Goal: Task Accomplishment & Management: Manage account settings

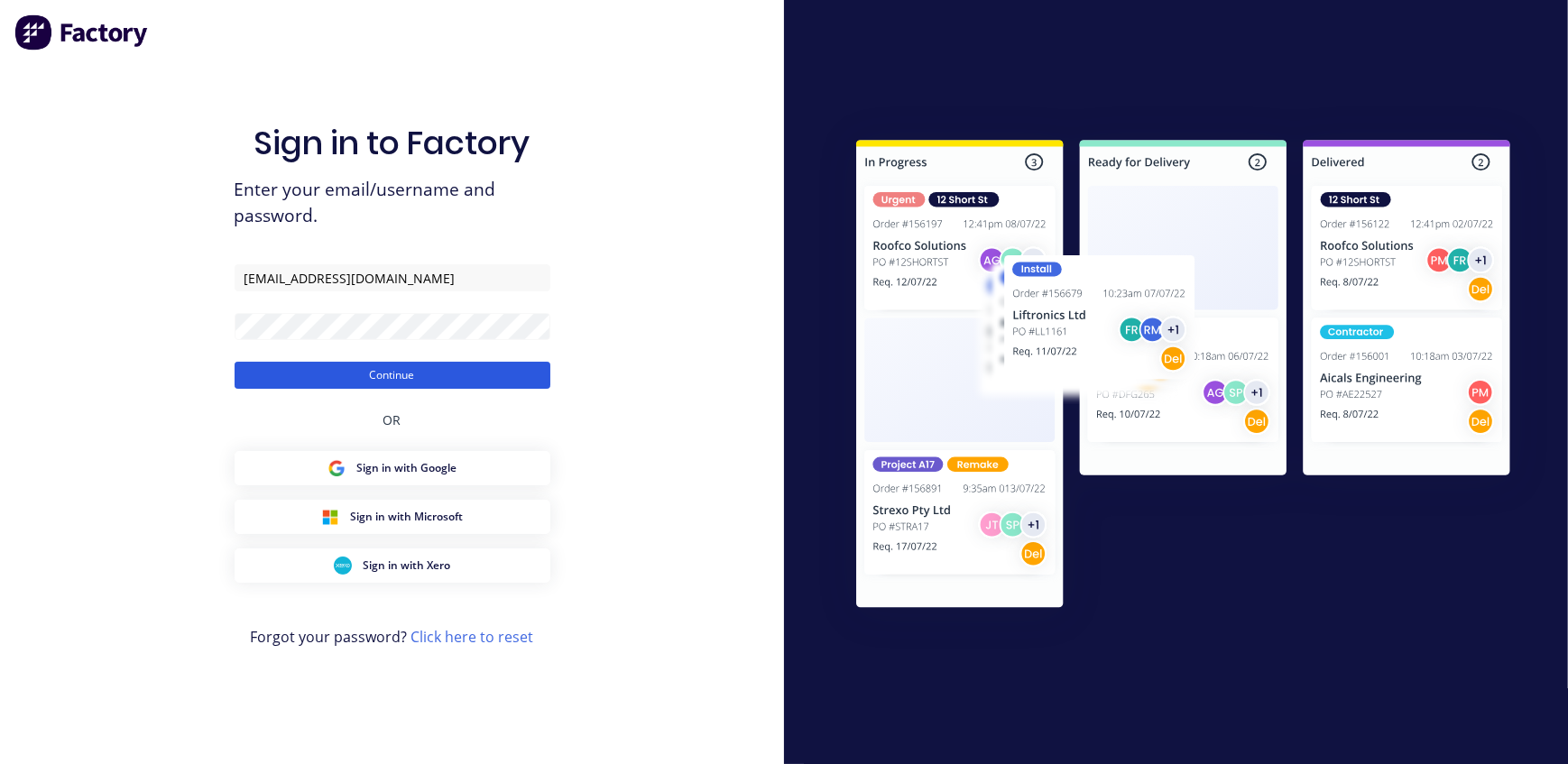
click at [423, 379] on button "Continue" at bounding box center [393, 375] width 316 height 27
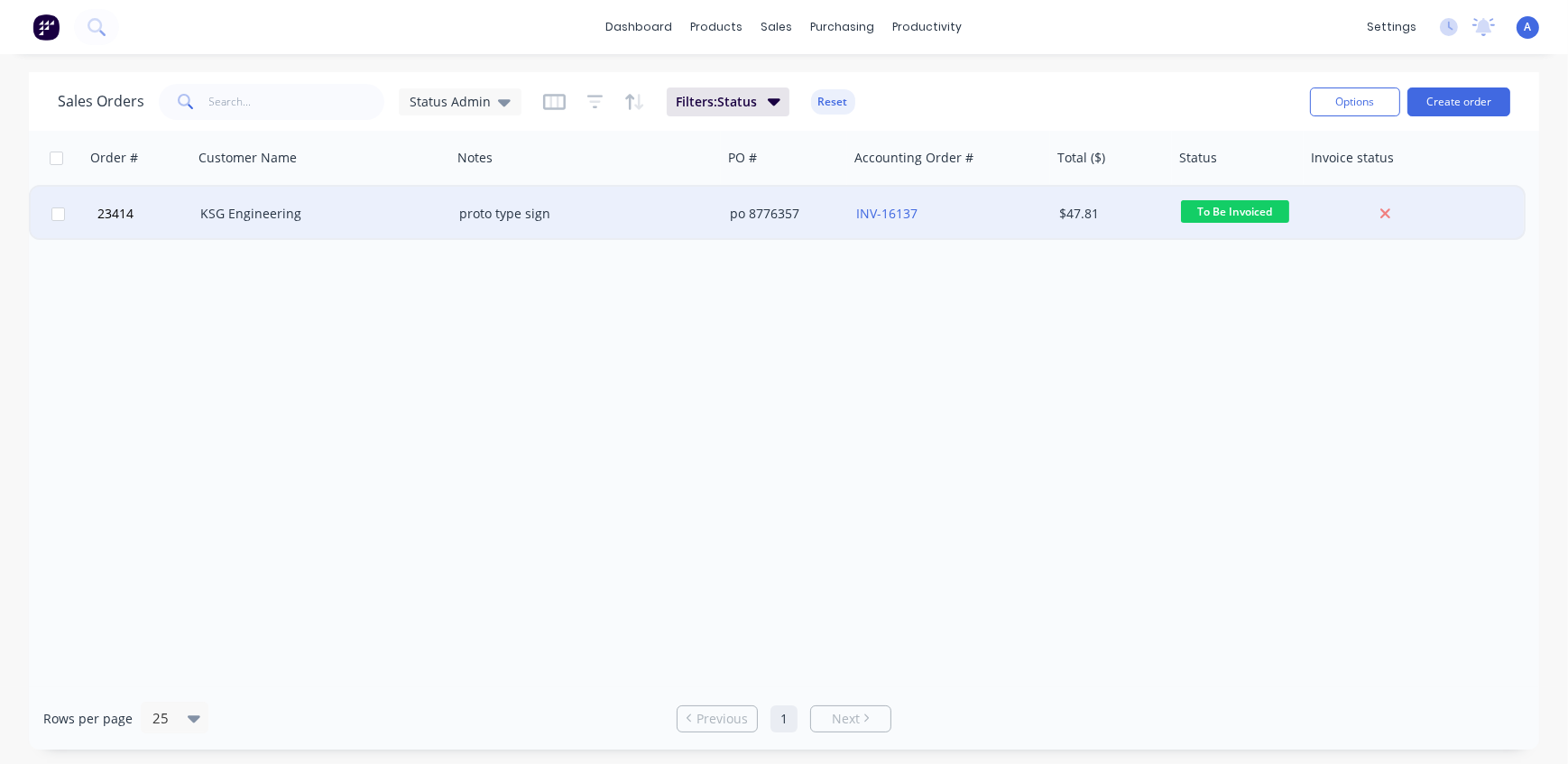
click at [340, 224] on div "KSG Engineering" at bounding box center [323, 214] width 259 height 54
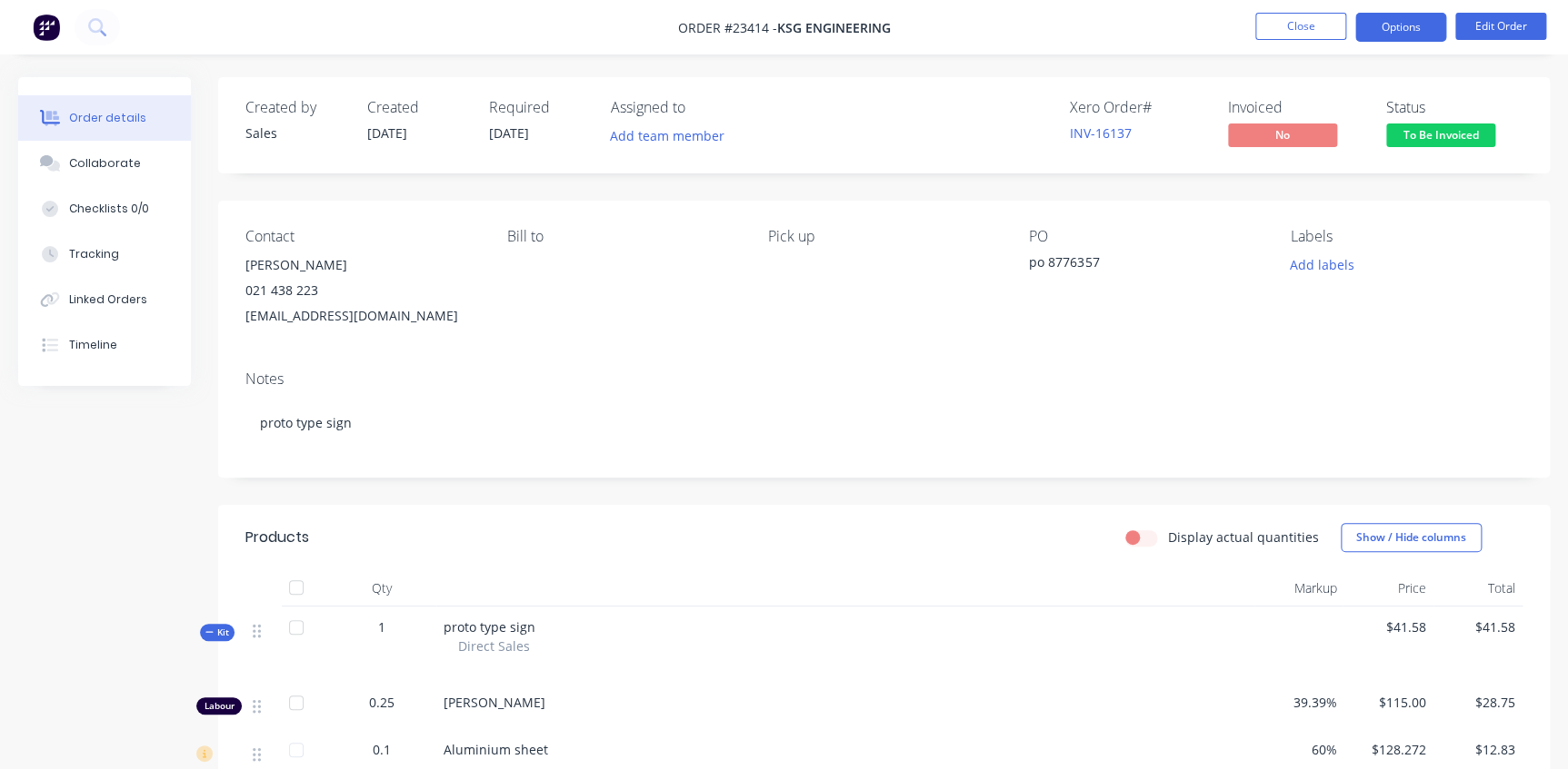
click at [1395, 30] on button "Options" at bounding box center [1400, 27] width 91 height 29
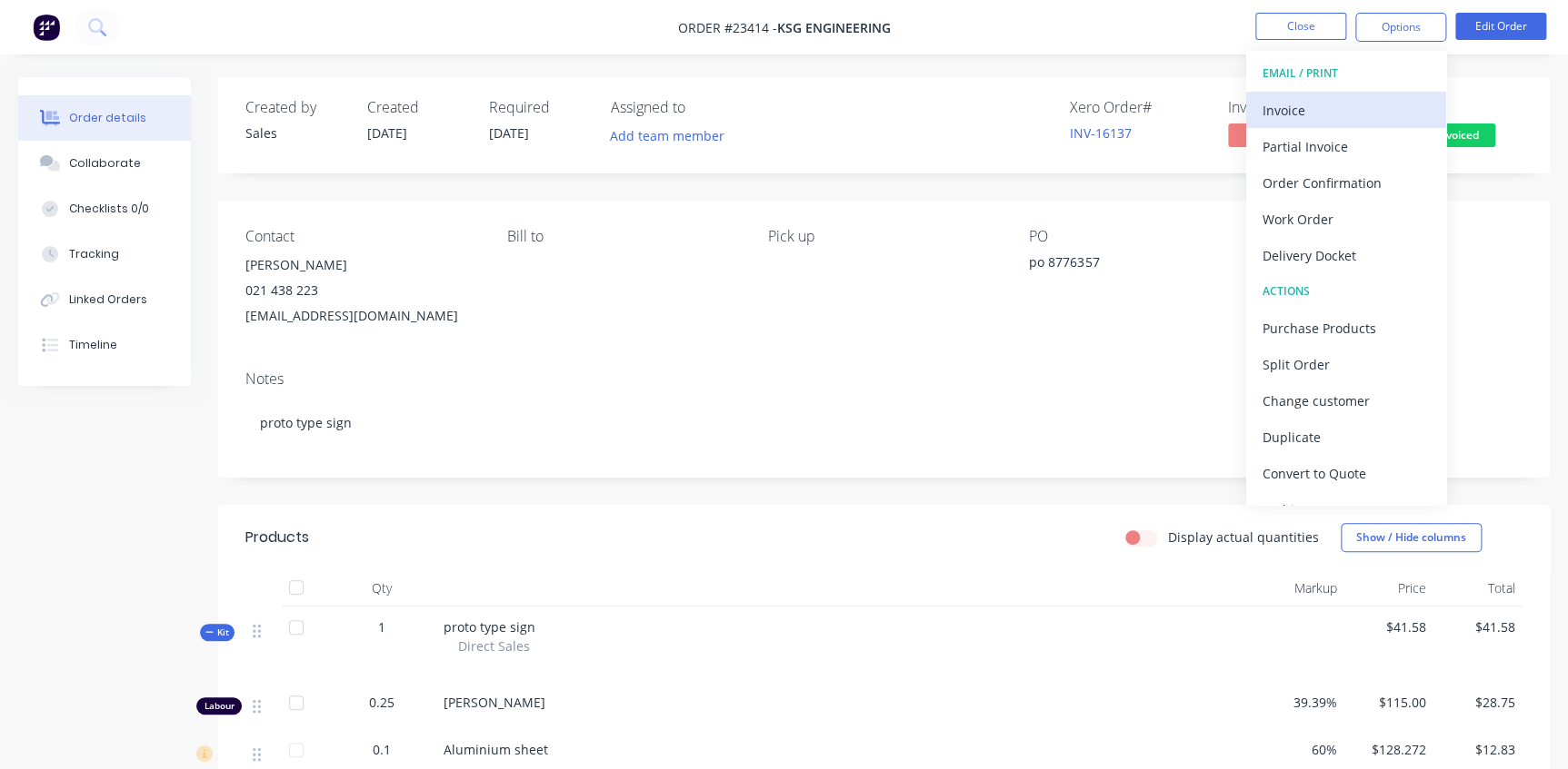
click at [1297, 108] on div "Invoice" at bounding box center [1346, 111] width 167 height 26
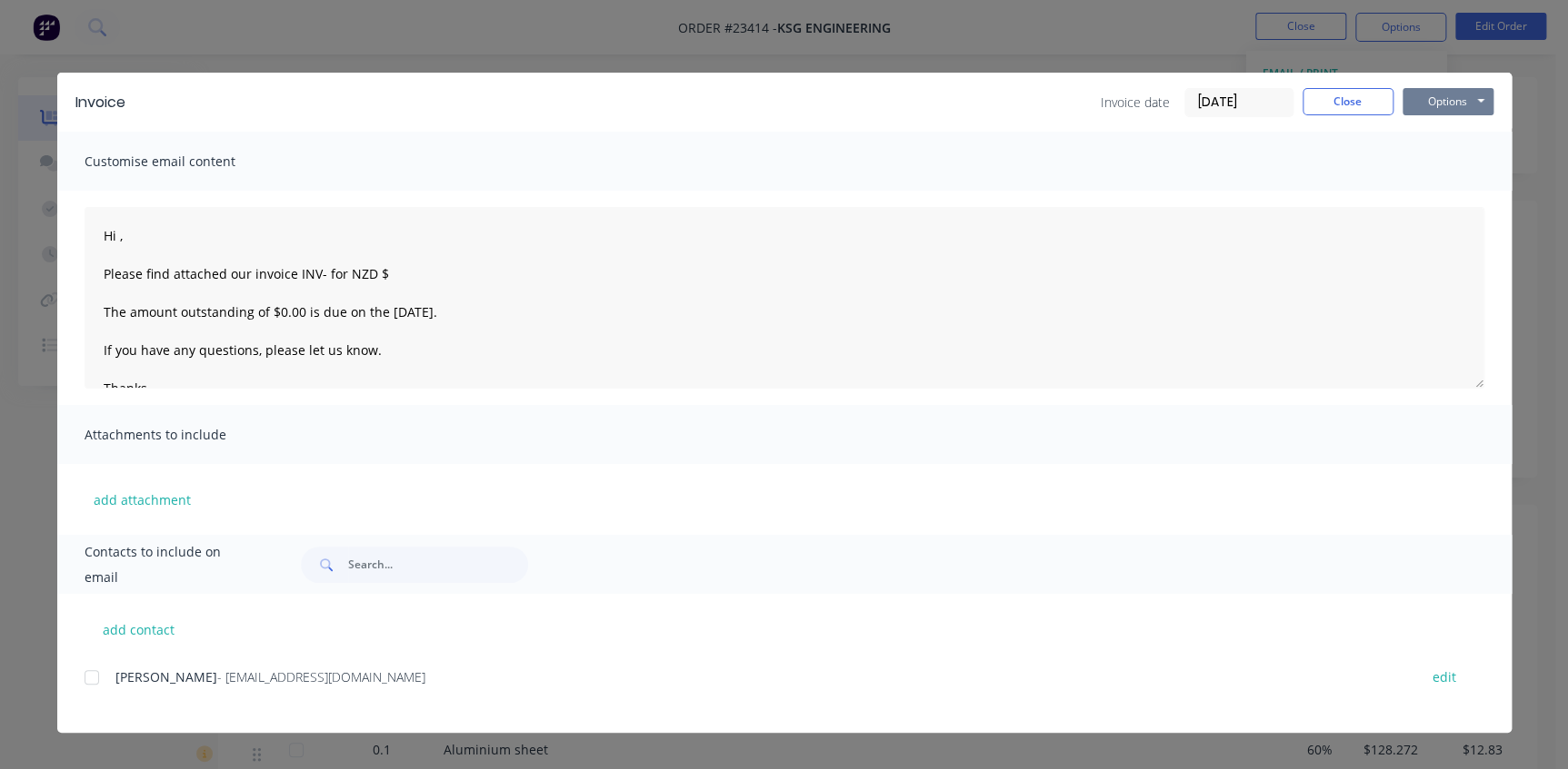
click at [1425, 100] on button "Options" at bounding box center [1448, 101] width 91 height 27
click at [1444, 175] on button "Print" at bounding box center [1461, 164] width 116 height 30
type textarea "Hi , Please find attached our invoice INV- for NZD $ The amount outstanding of …"
click at [1347, 102] on button "Close" at bounding box center [1347, 101] width 91 height 27
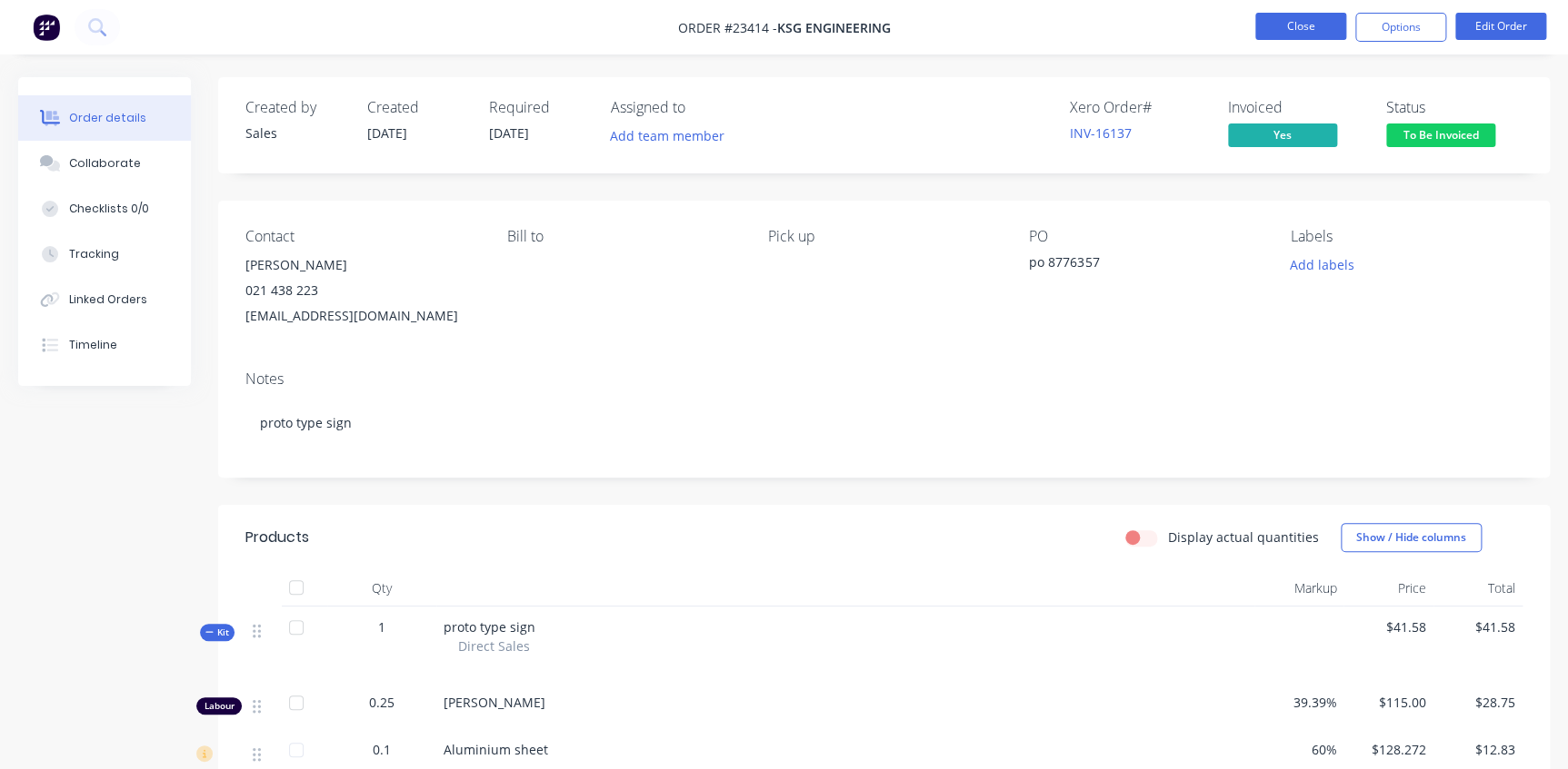
click at [1301, 26] on button "Close" at bounding box center [1300, 26] width 91 height 27
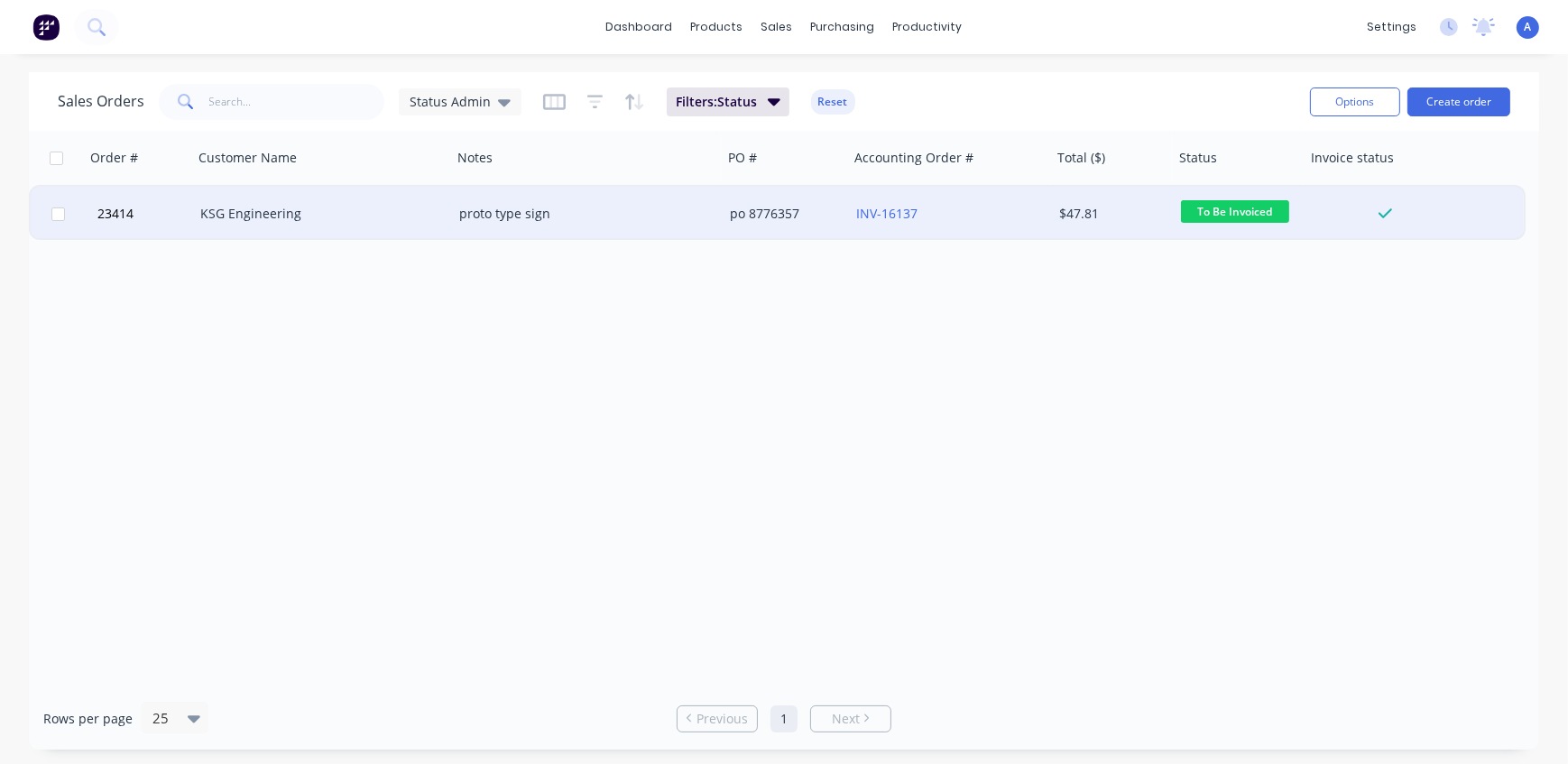
click at [375, 207] on div "KSG Engineering" at bounding box center [316, 214] width 232 height 18
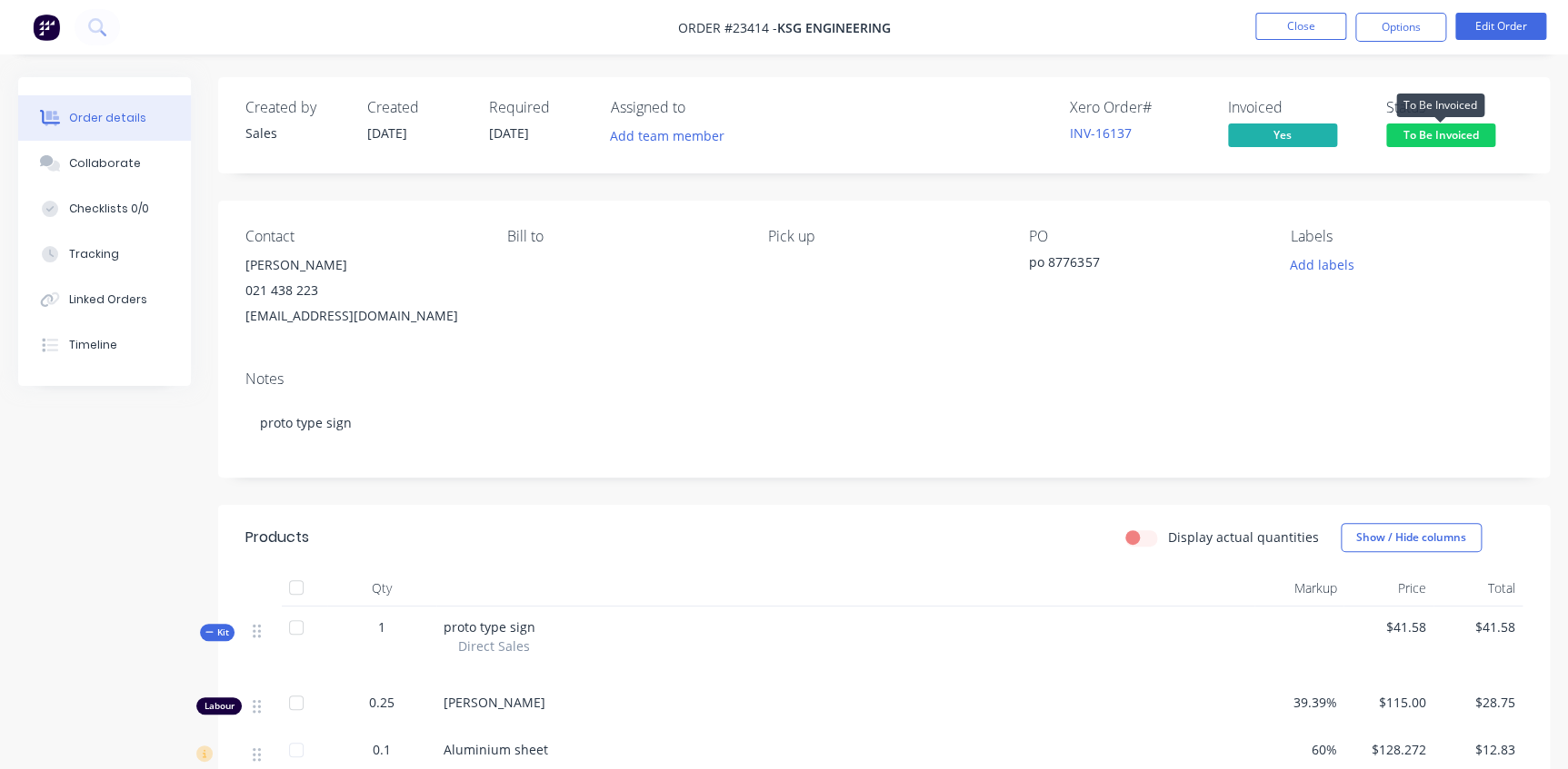
click at [1448, 137] on span "To Be Invoiced" at bounding box center [1440, 135] width 109 height 23
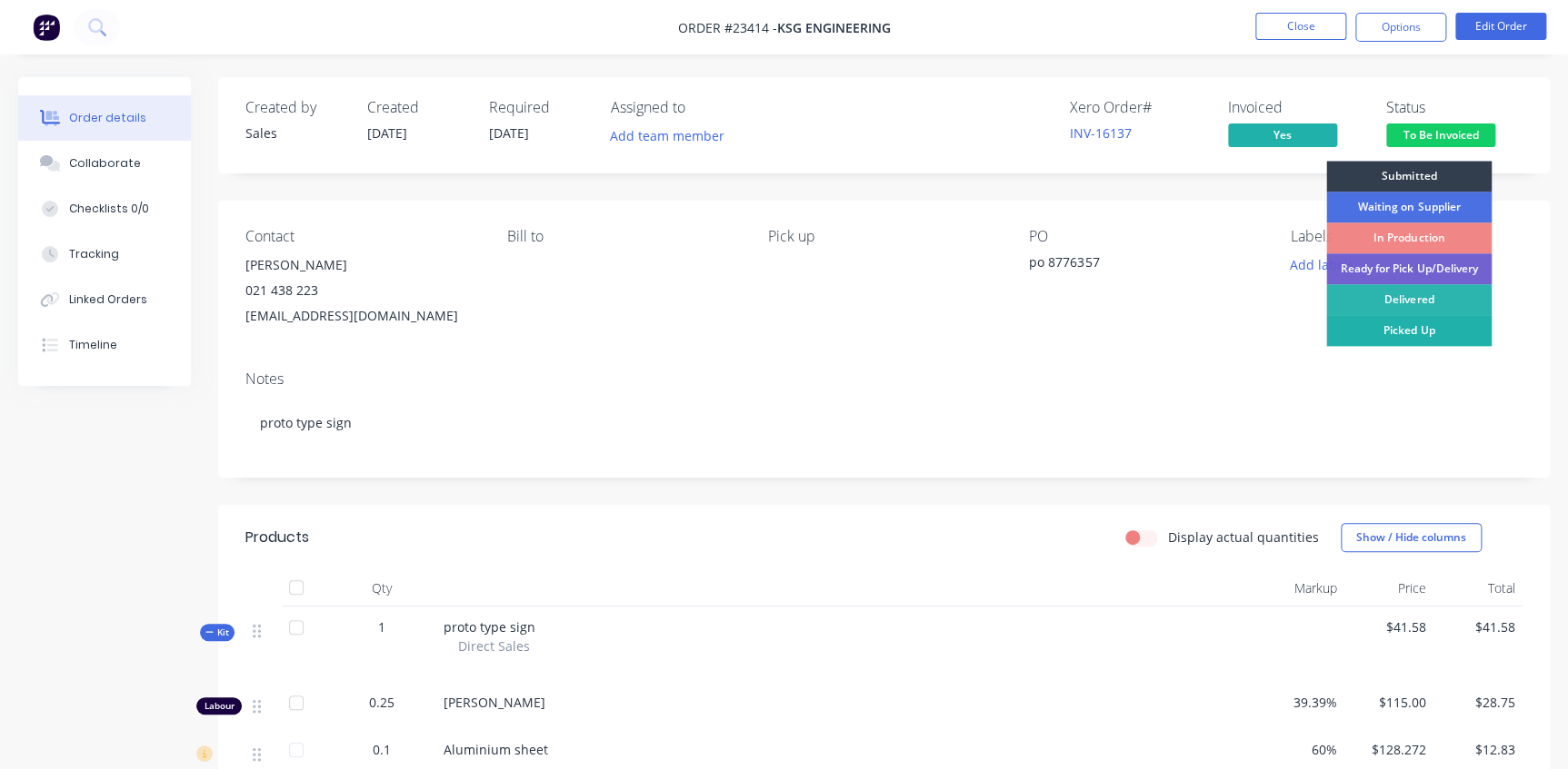
click at [1425, 330] on div "Picked Up" at bounding box center [1408, 331] width 165 height 31
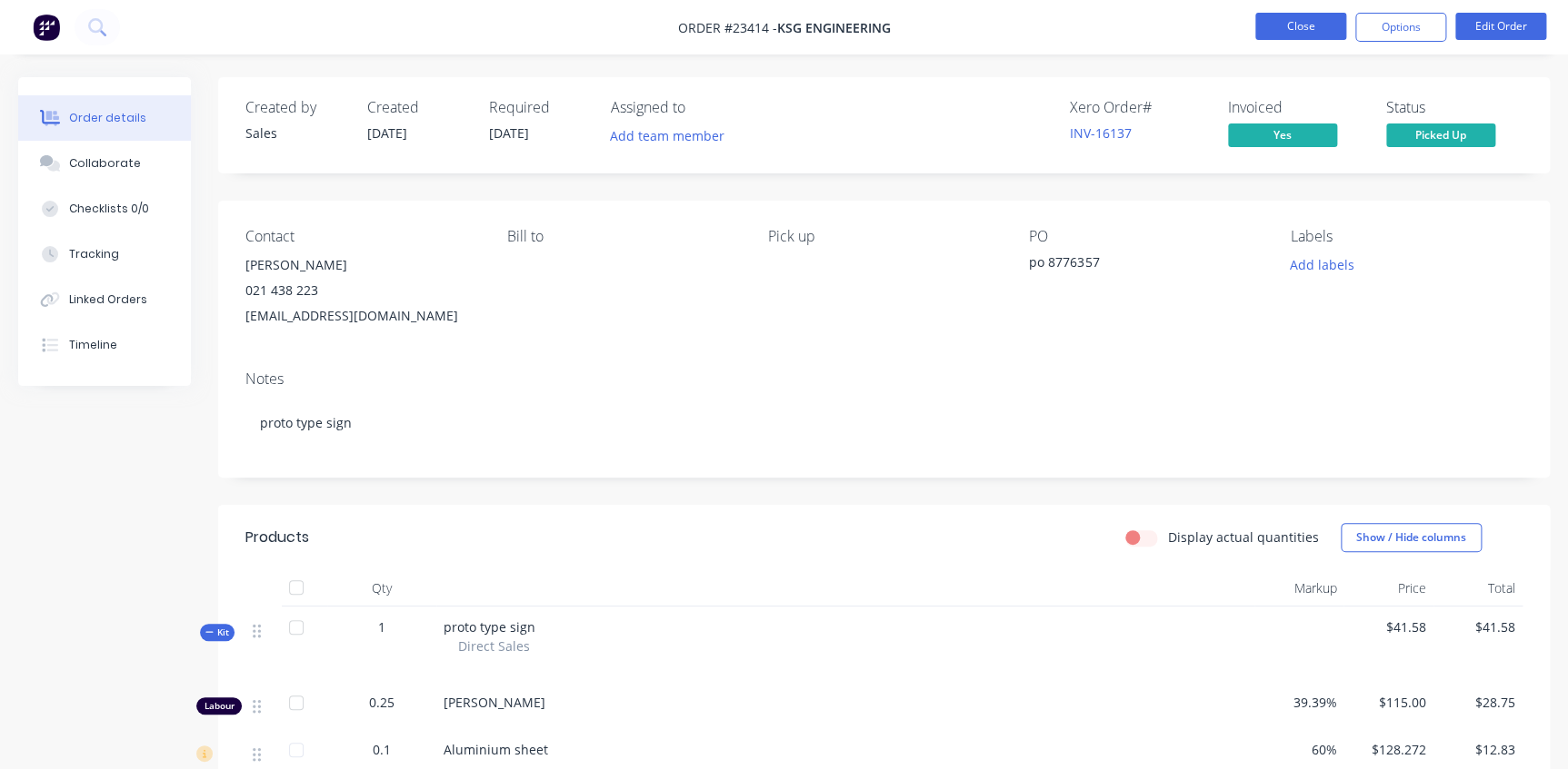
click at [1309, 16] on button "Close" at bounding box center [1300, 26] width 91 height 27
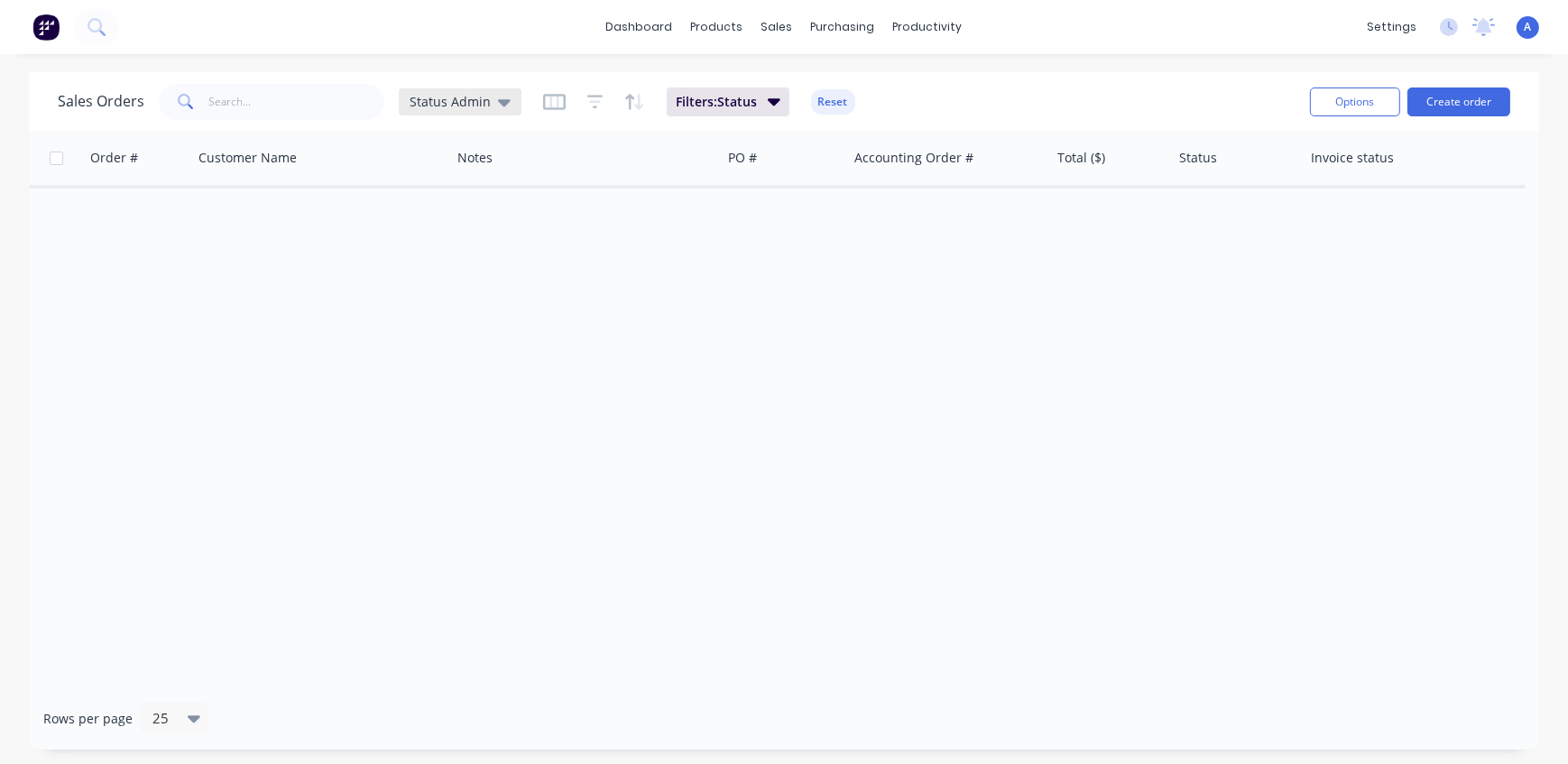
click at [449, 100] on span "Status Admin" at bounding box center [450, 102] width 81 height 19
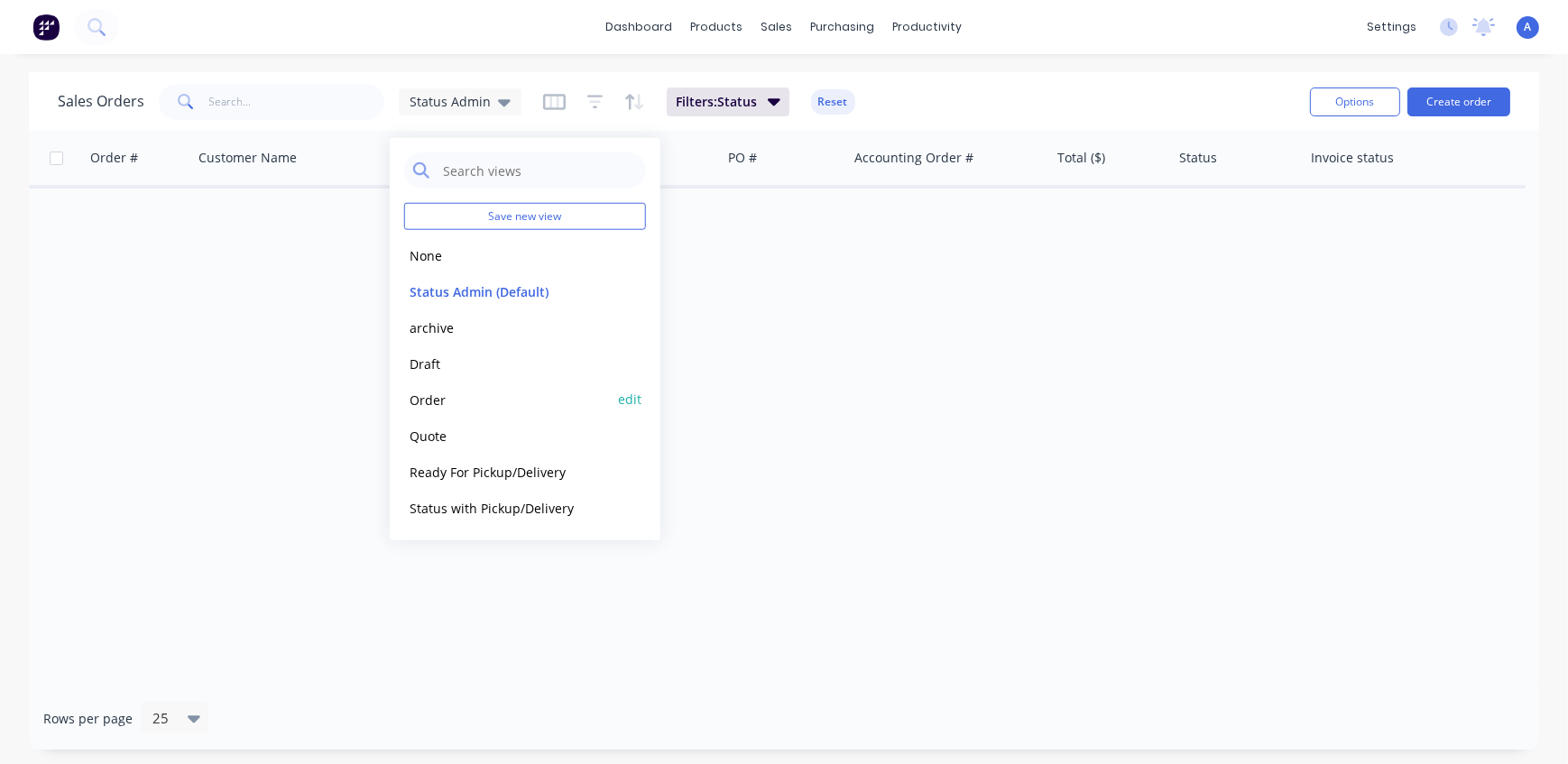
click at [447, 398] on button "Order" at bounding box center [506, 399] width 206 height 21
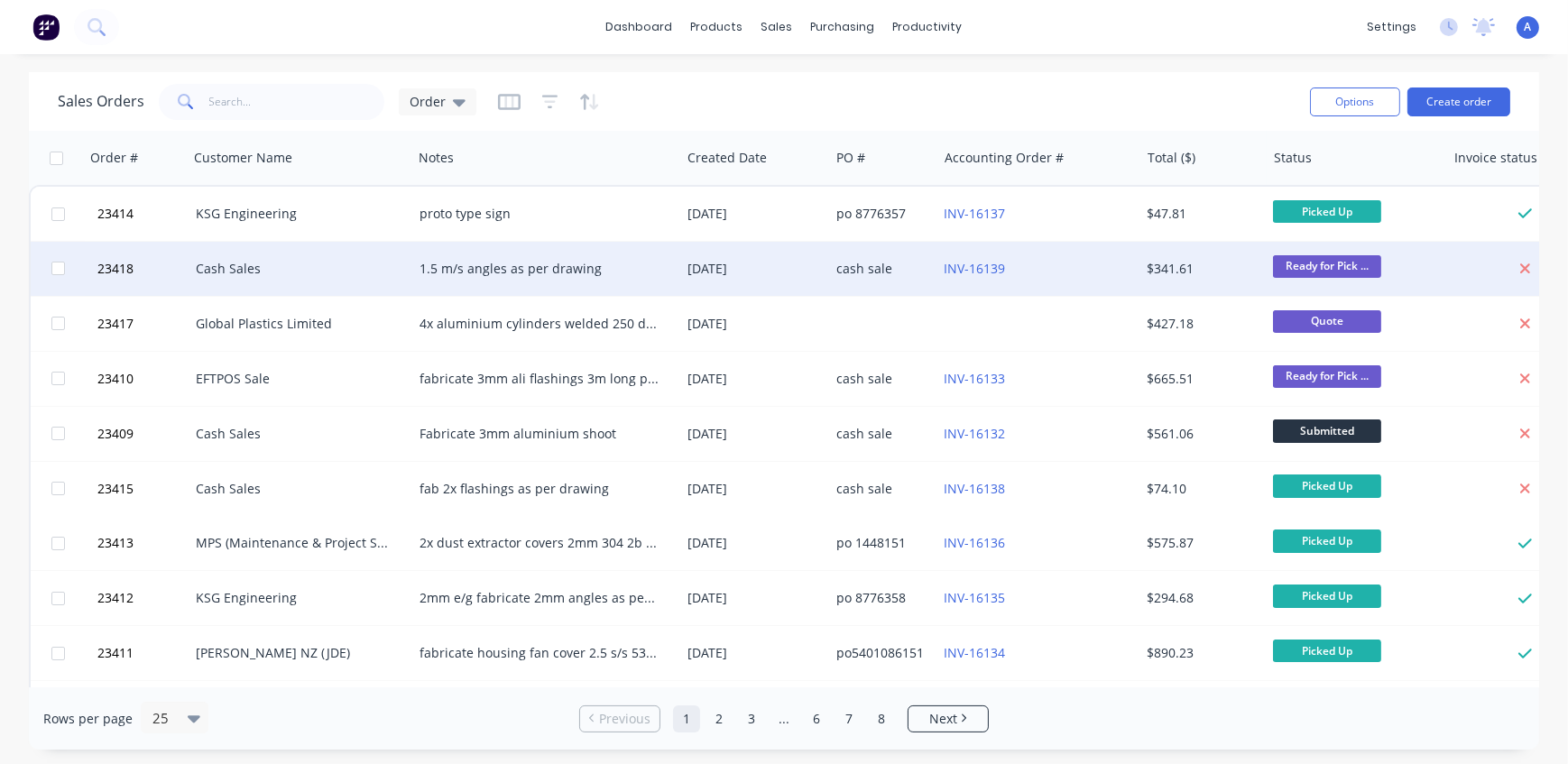
click at [330, 275] on div "Cash Sales" at bounding box center [295, 269] width 199 height 18
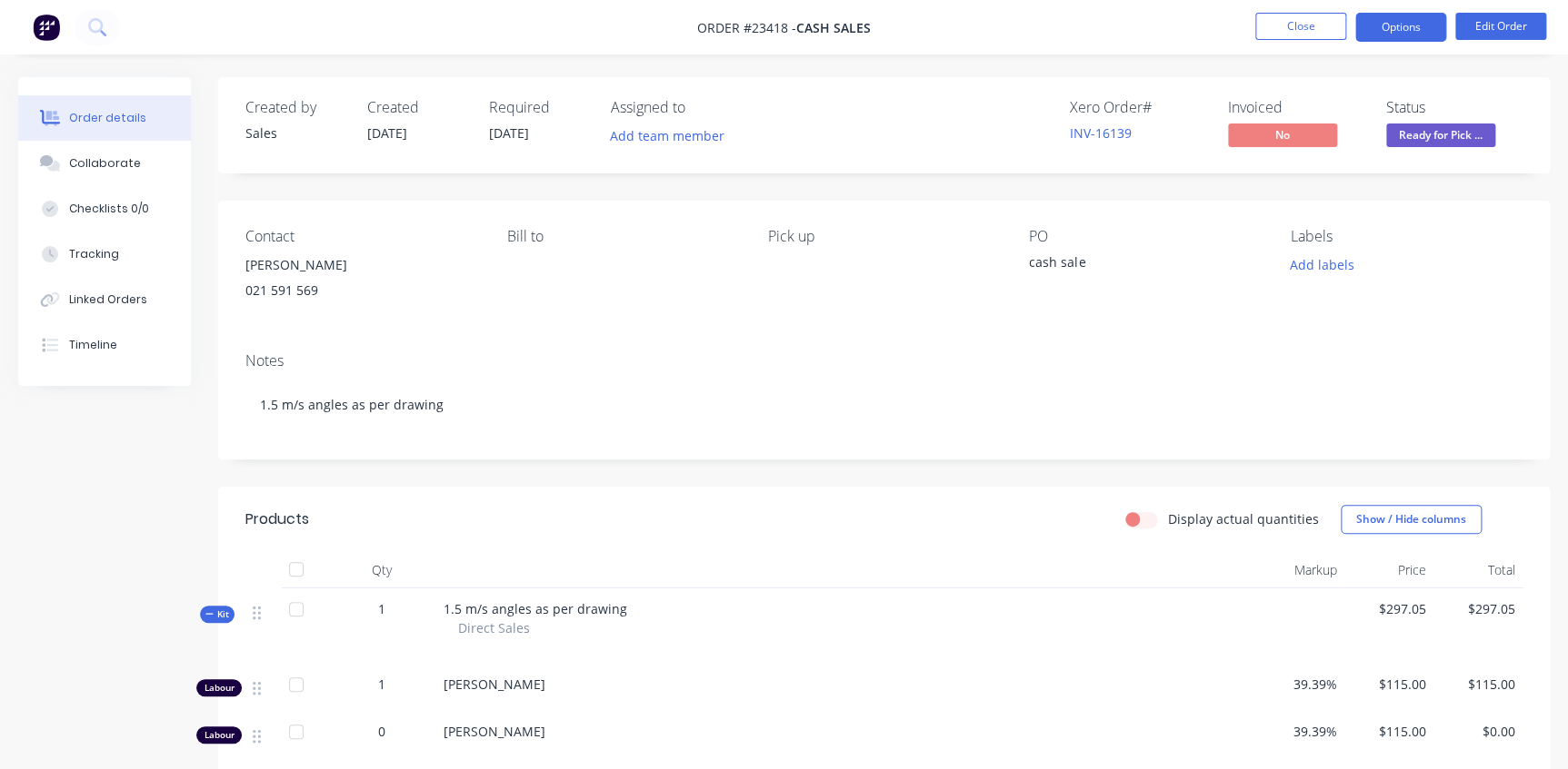
click at [1405, 28] on button "Options" at bounding box center [1400, 27] width 91 height 29
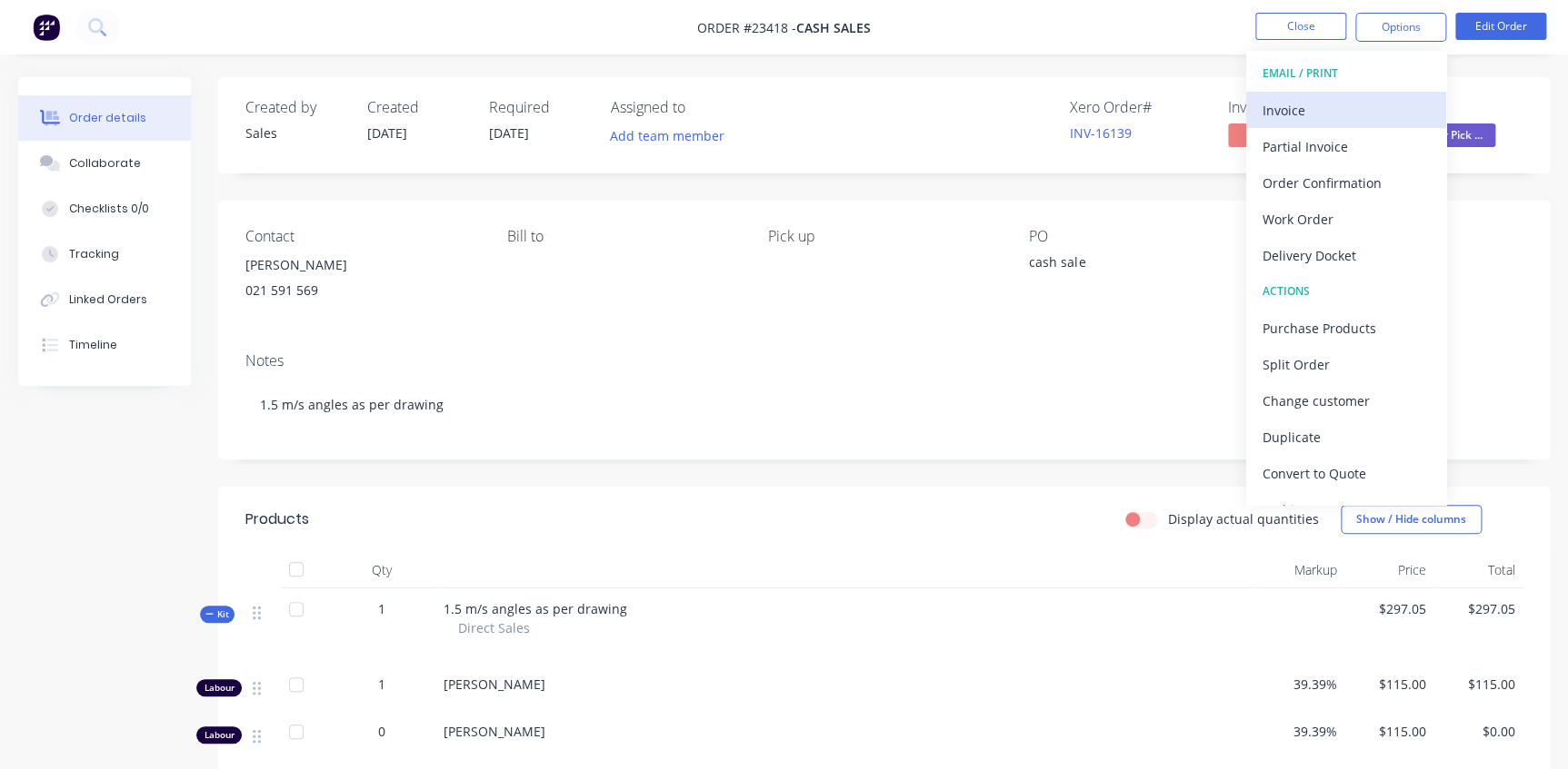
click at [1302, 109] on div "Invoice" at bounding box center [1346, 111] width 167 height 26
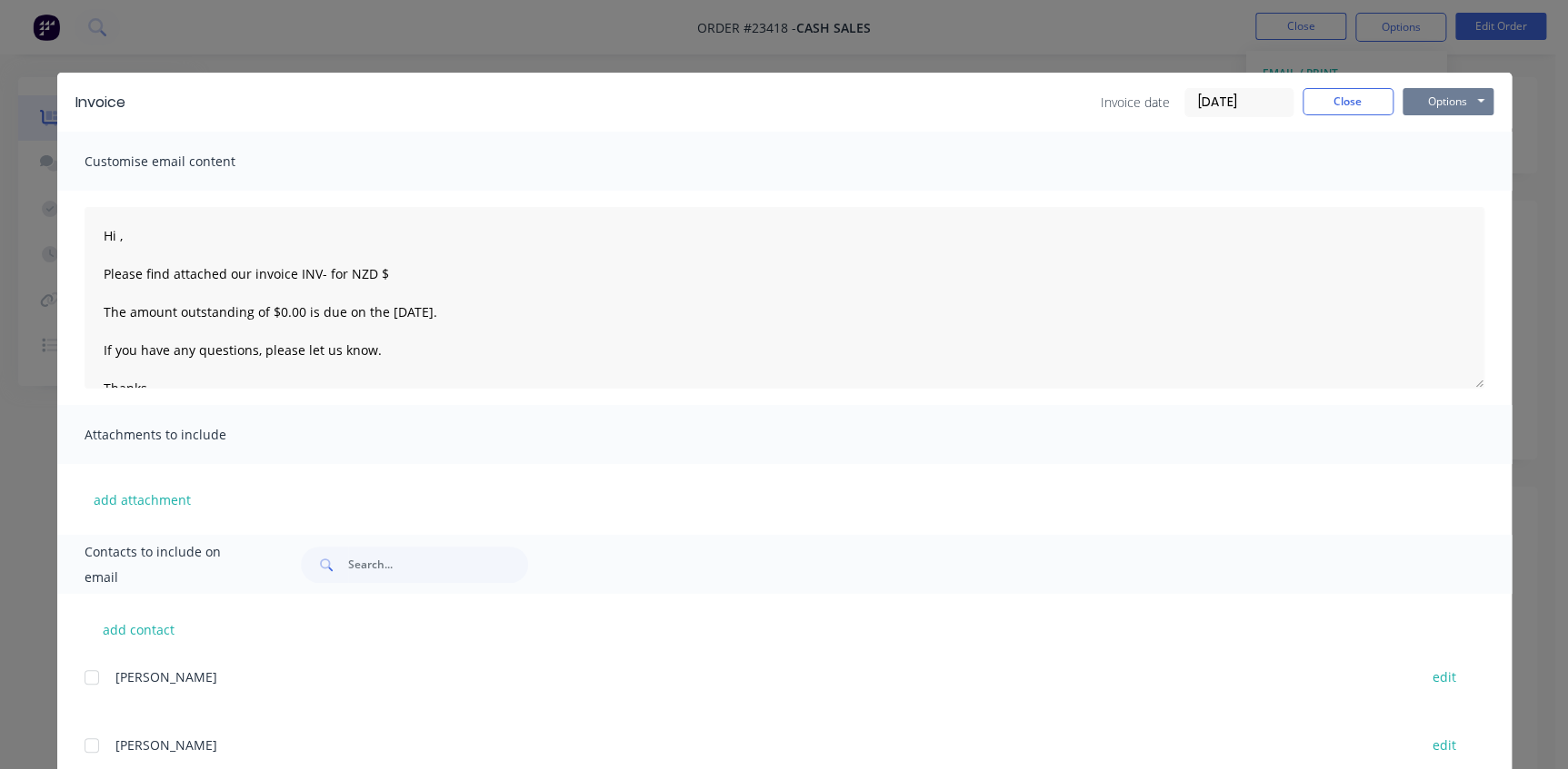
click at [1419, 102] on button "Options" at bounding box center [1448, 101] width 91 height 27
click at [1417, 154] on button "Print" at bounding box center [1461, 164] width 116 height 30
type textarea "Hi , Please find attached our invoice INV- for NZD $ The amount outstanding of …"
click at [1358, 102] on button "Close" at bounding box center [1347, 101] width 91 height 27
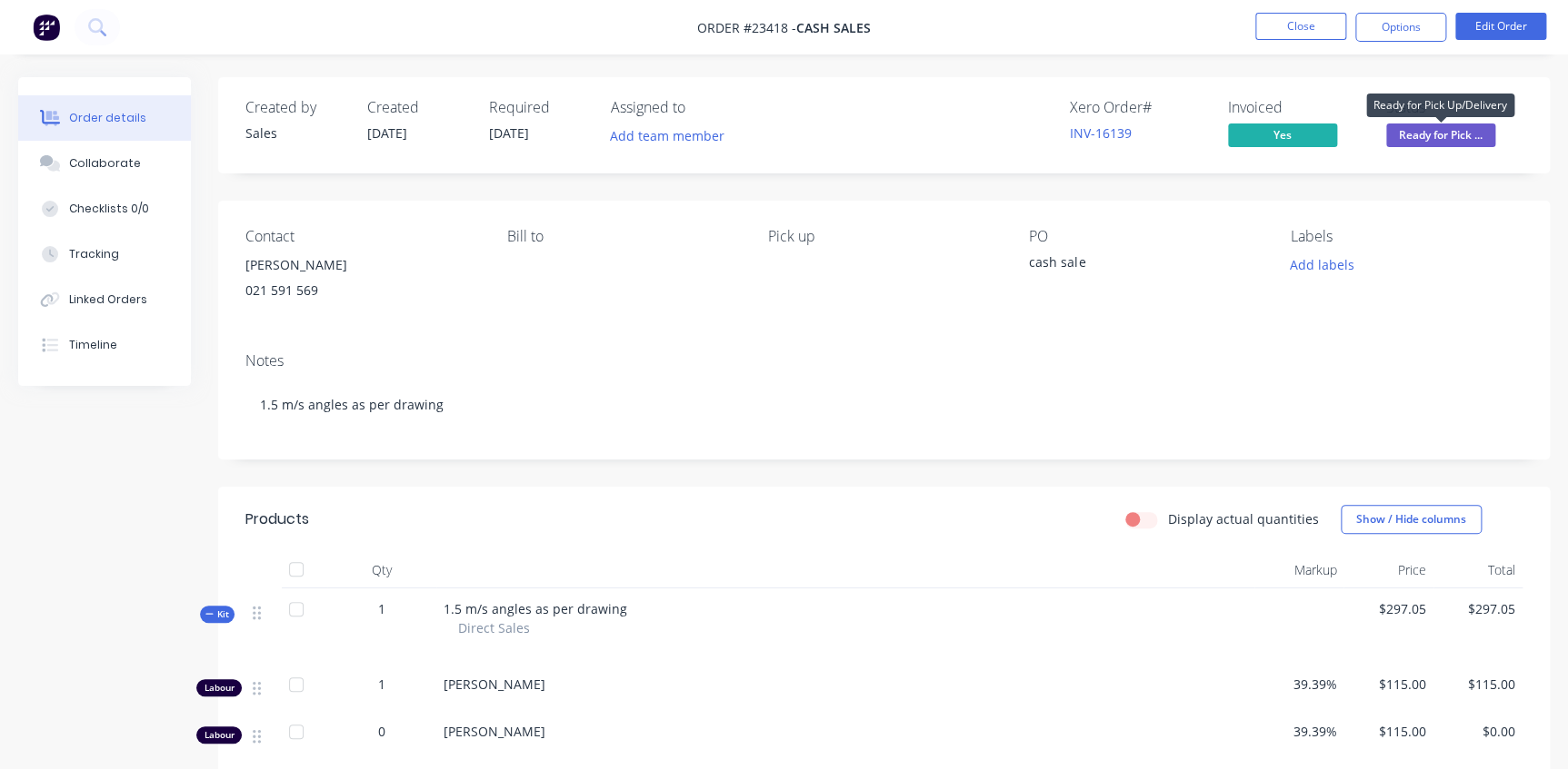
click at [1434, 136] on span "Ready for Pick ..." at bounding box center [1440, 135] width 109 height 23
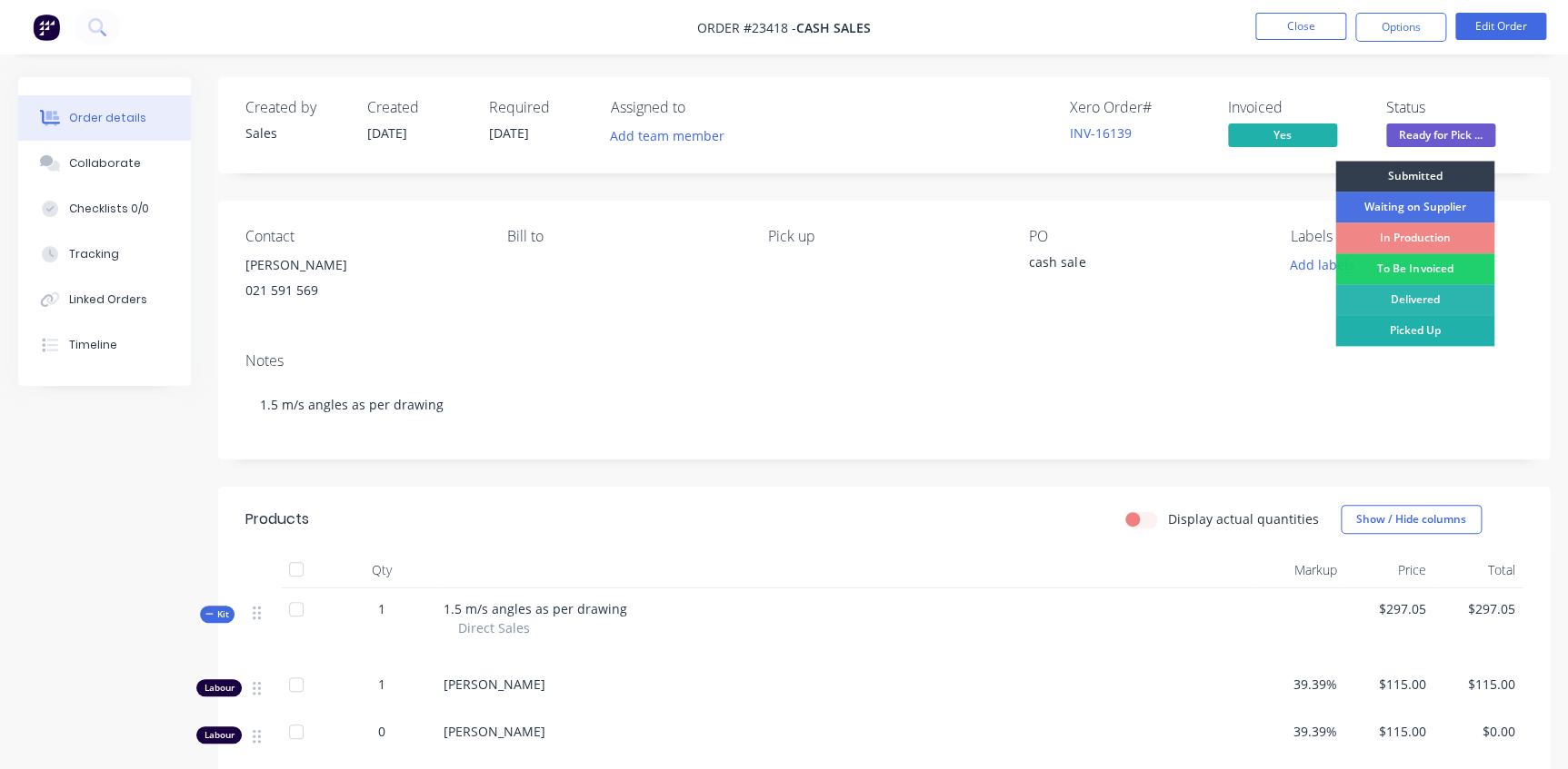
click at [1434, 331] on div "Picked Up" at bounding box center [1414, 331] width 159 height 31
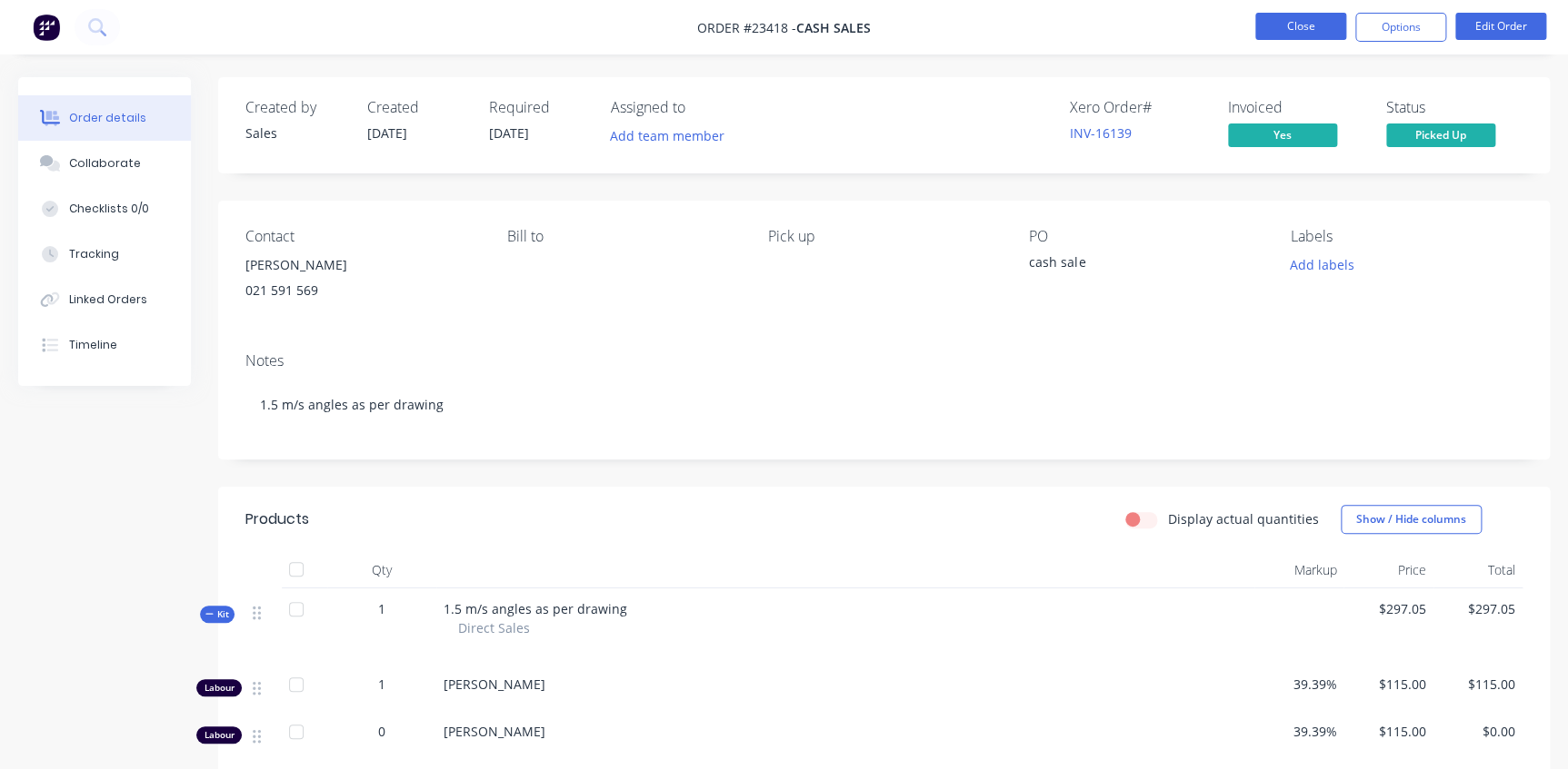
click at [1317, 29] on button "Close" at bounding box center [1300, 26] width 91 height 27
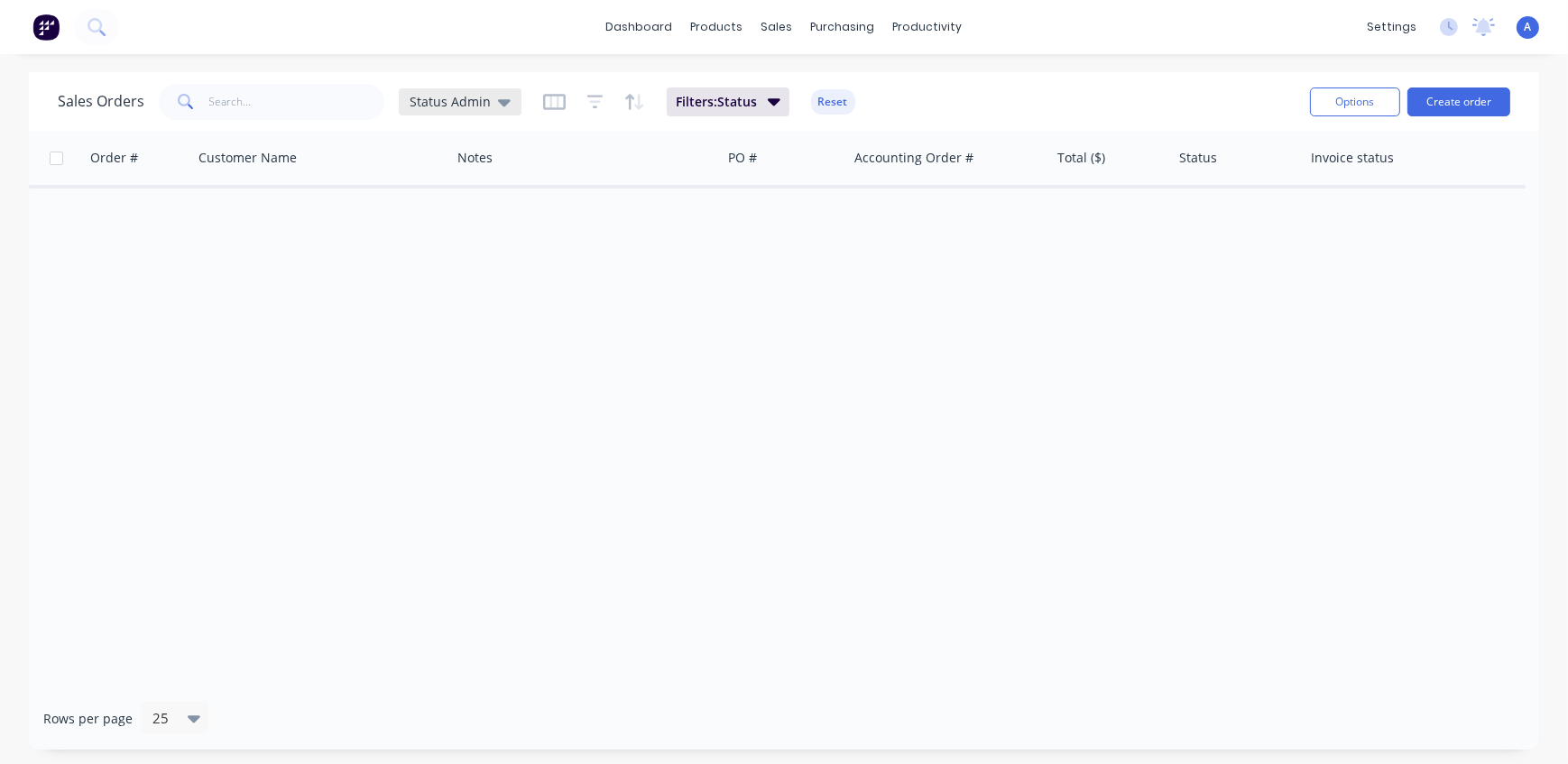
click at [438, 102] on span "Status Admin" at bounding box center [450, 102] width 81 height 19
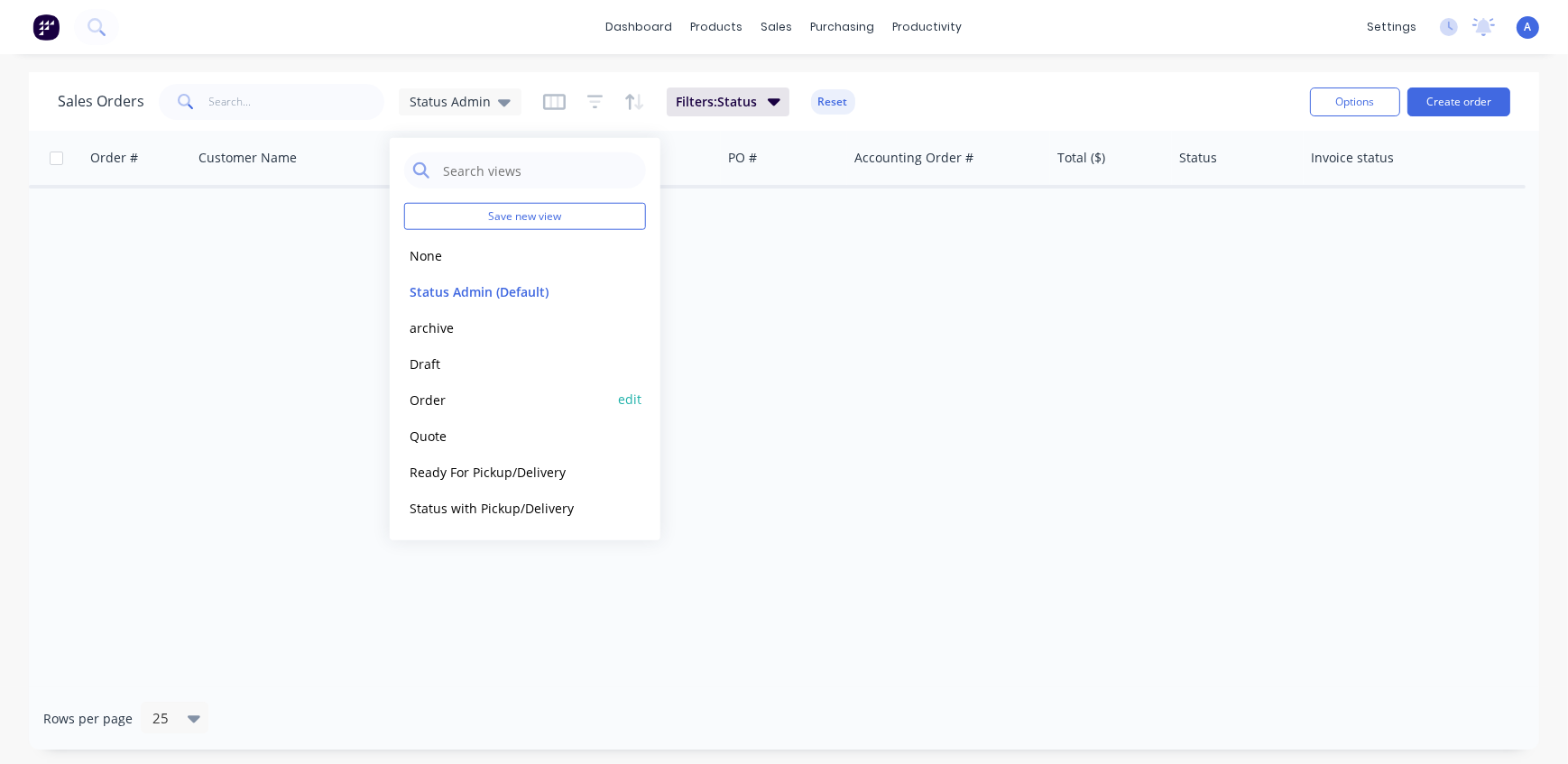
click at [442, 400] on button "Order" at bounding box center [506, 399] width 206 height 21
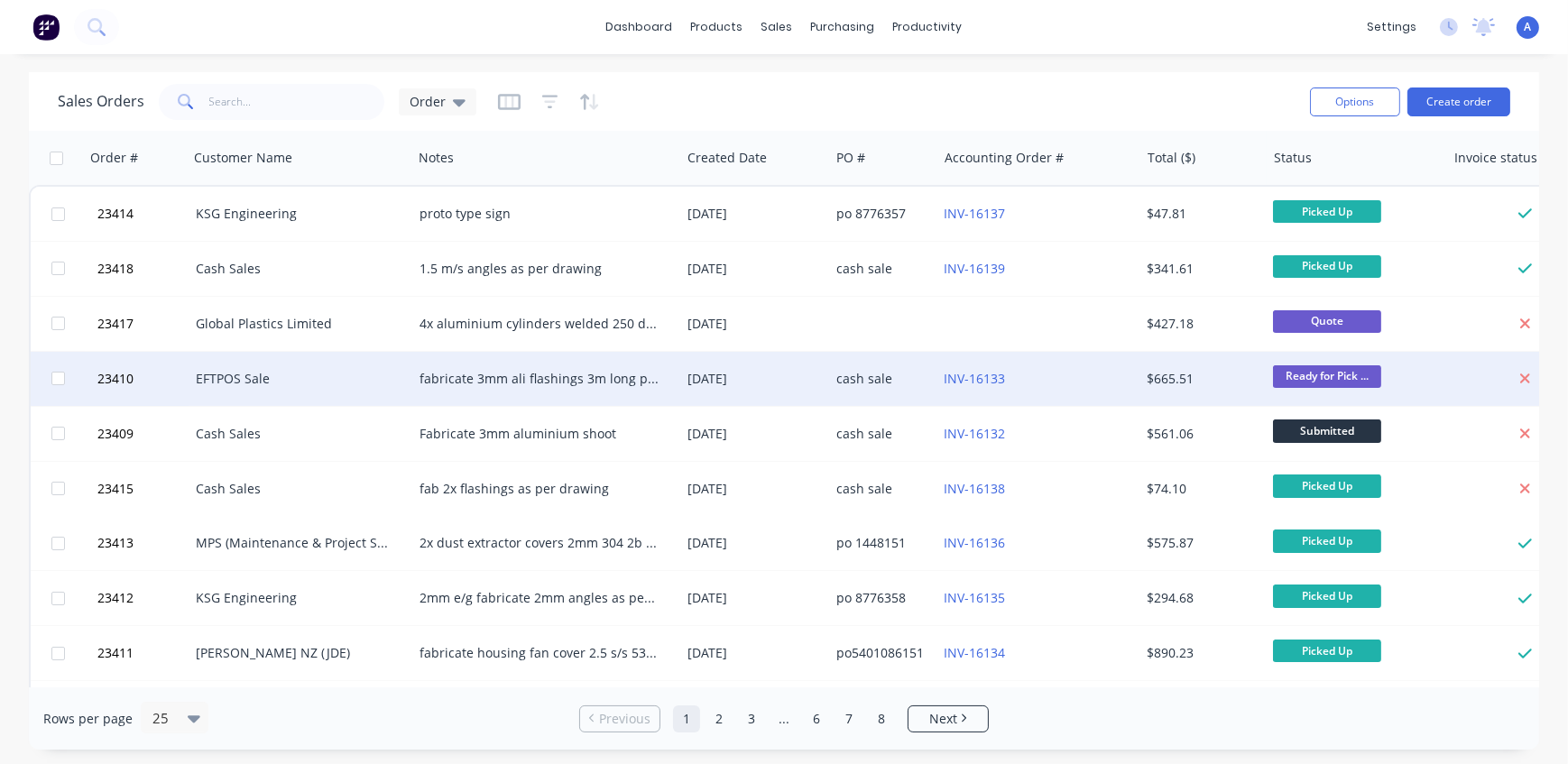
click at [351, 383] on div "EFTPOS Sale" at bounding box center [295, 379] width 199 height 18
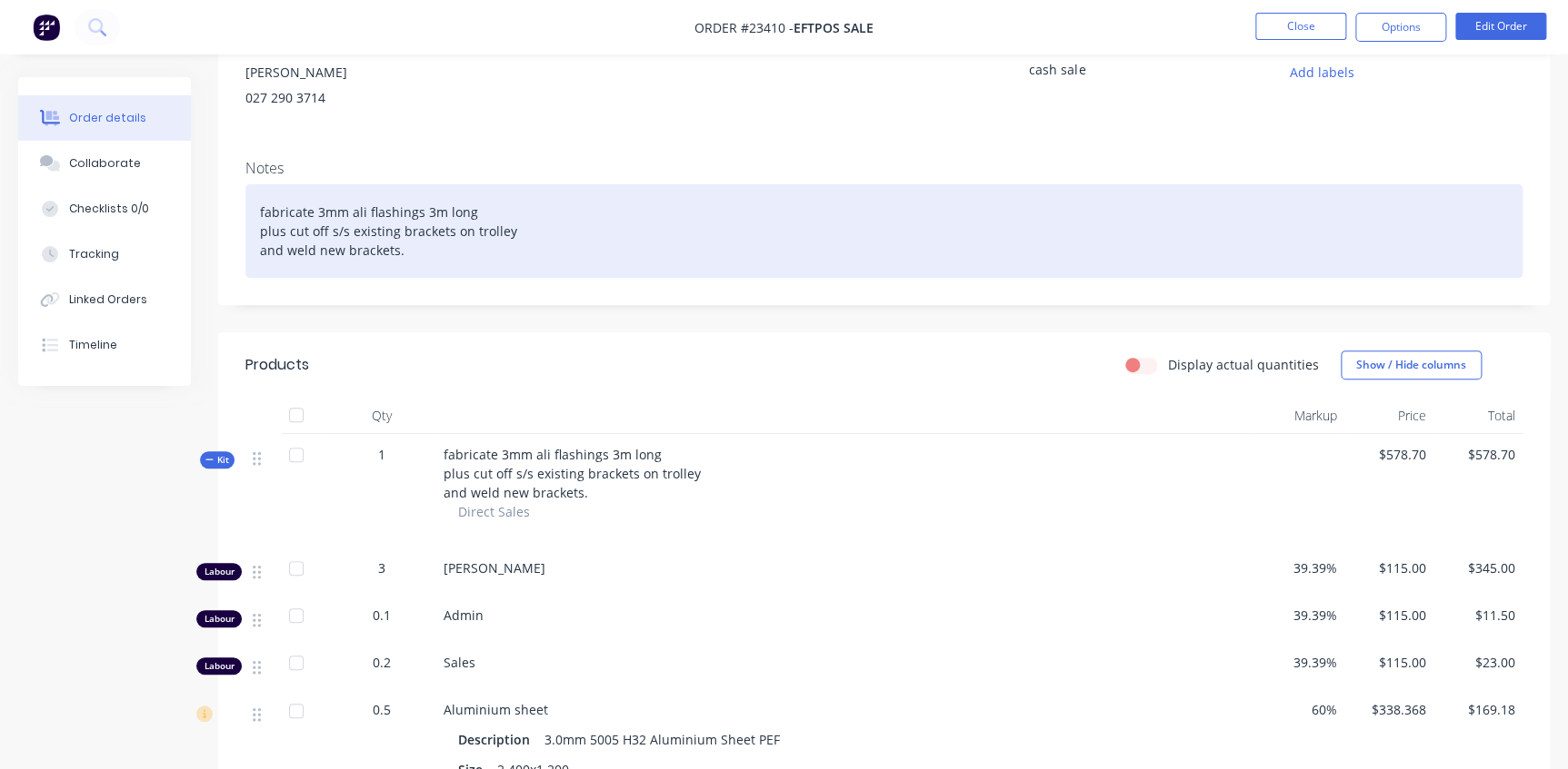
scroll to position [164, 0]
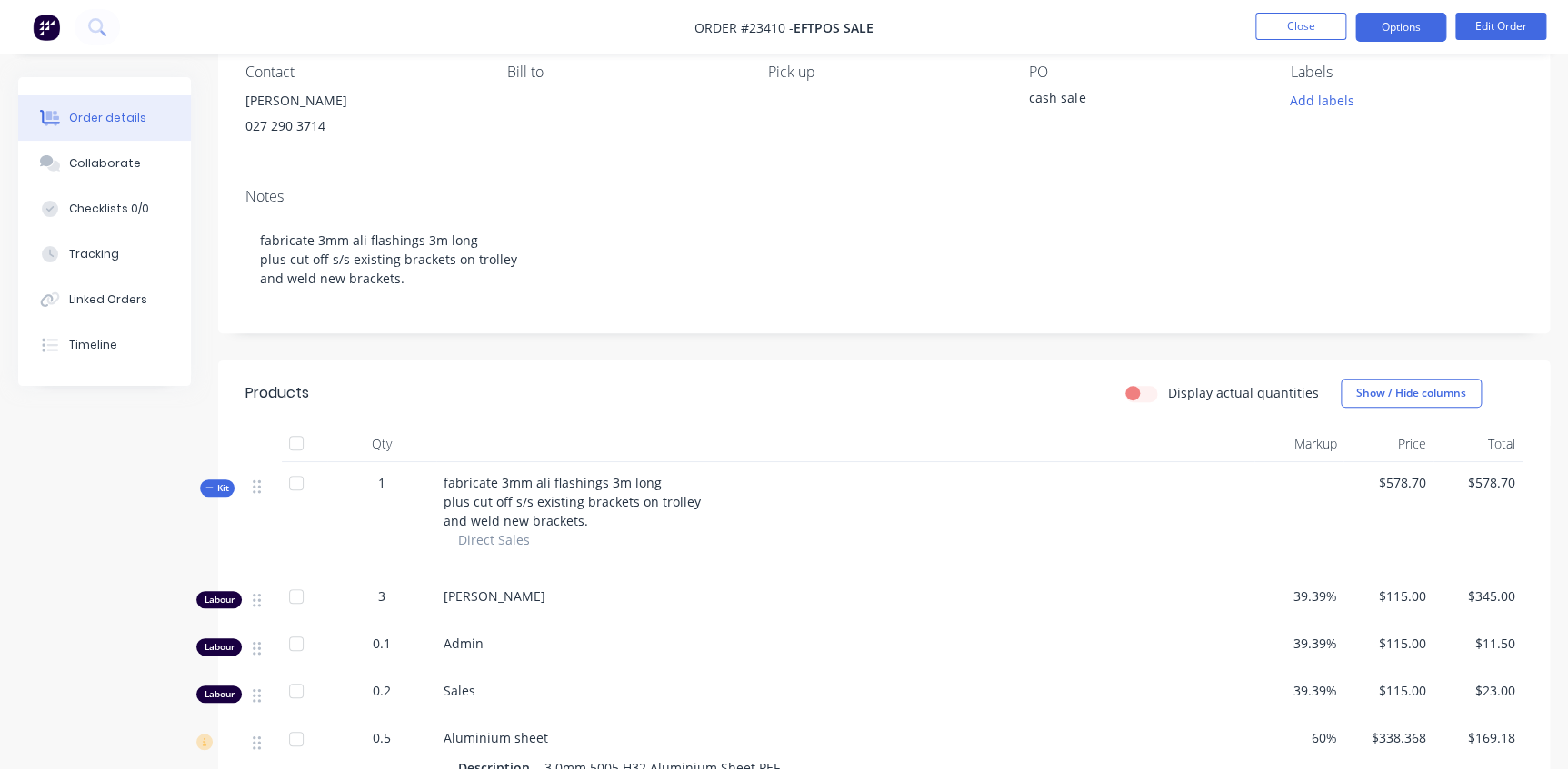
click at [1391, 28] on button "Options" at bounding box center [1400, 27] width 91 height 29
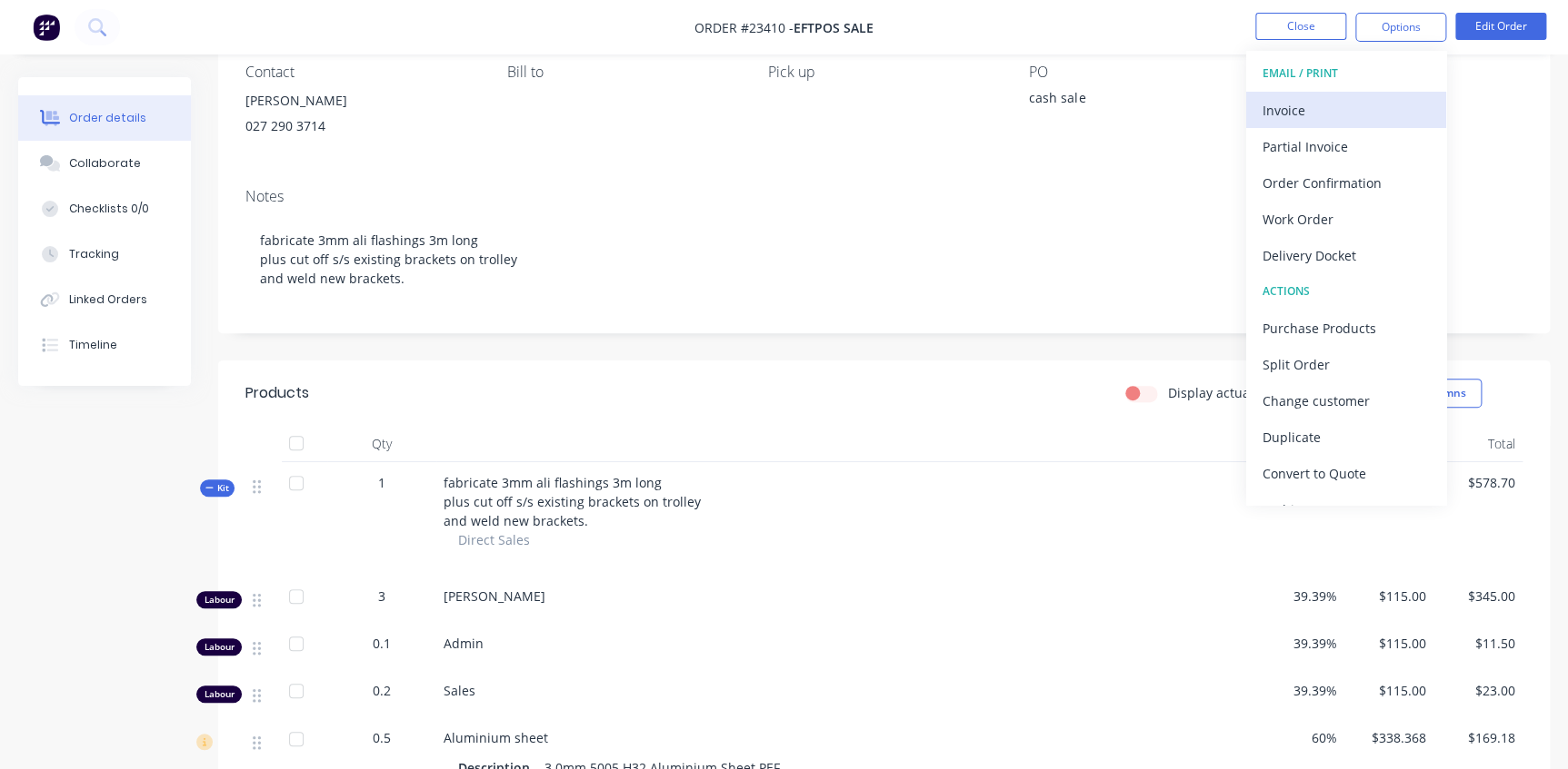
click at [1309, 102] on div "Invoice" at bounding box center [1346, 111] width 167 height 26
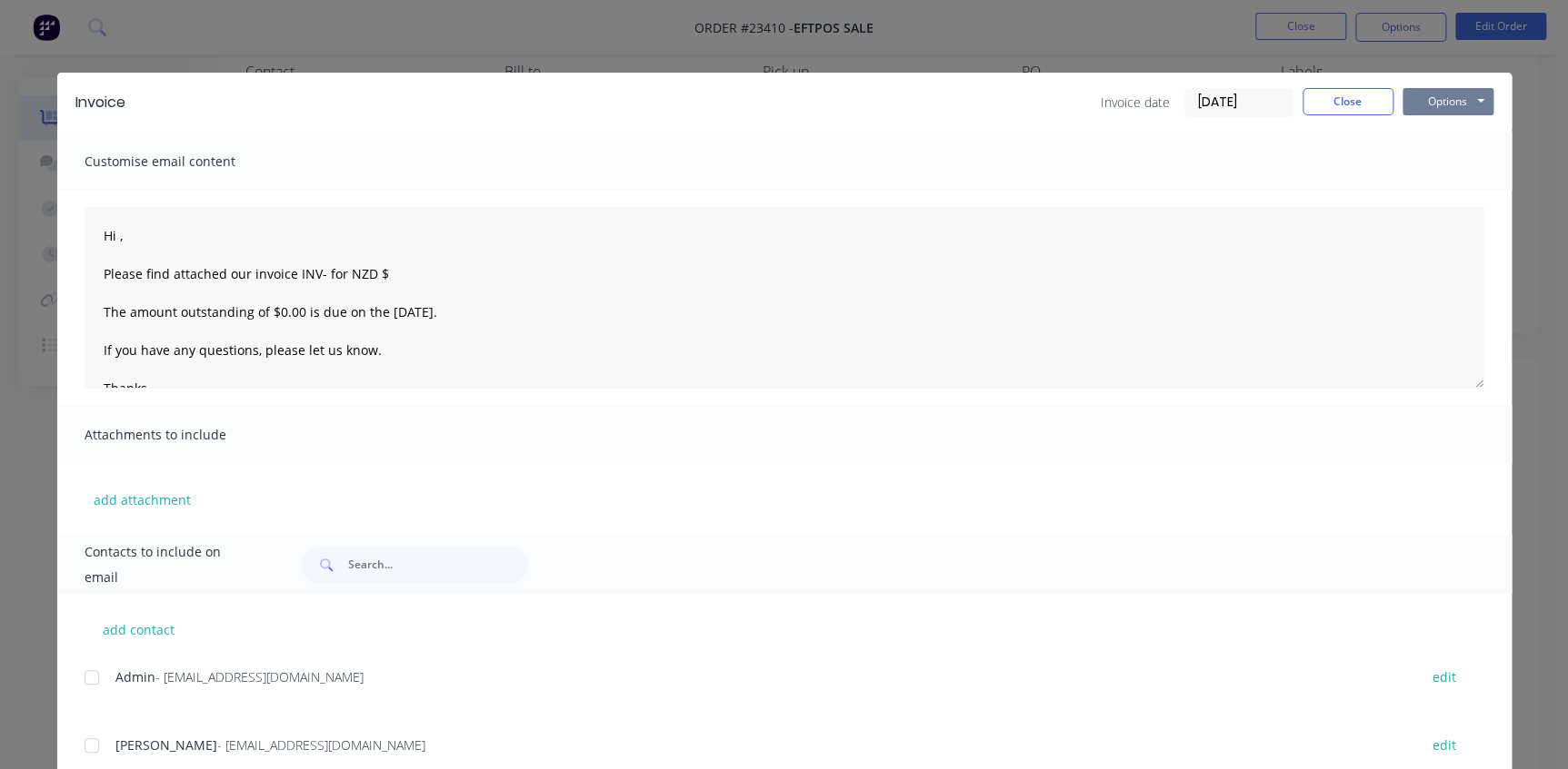
click at [1436, 96] on button "Options" at bounding box center [1448, 101] width 91 height 27
click at [1425, 163] on button "Print" at bounding box center [1461, 164] width 116 height 30
type textarea "Hi , Please find attached our invoice INV- for NZD $ The amount outstanding of …"
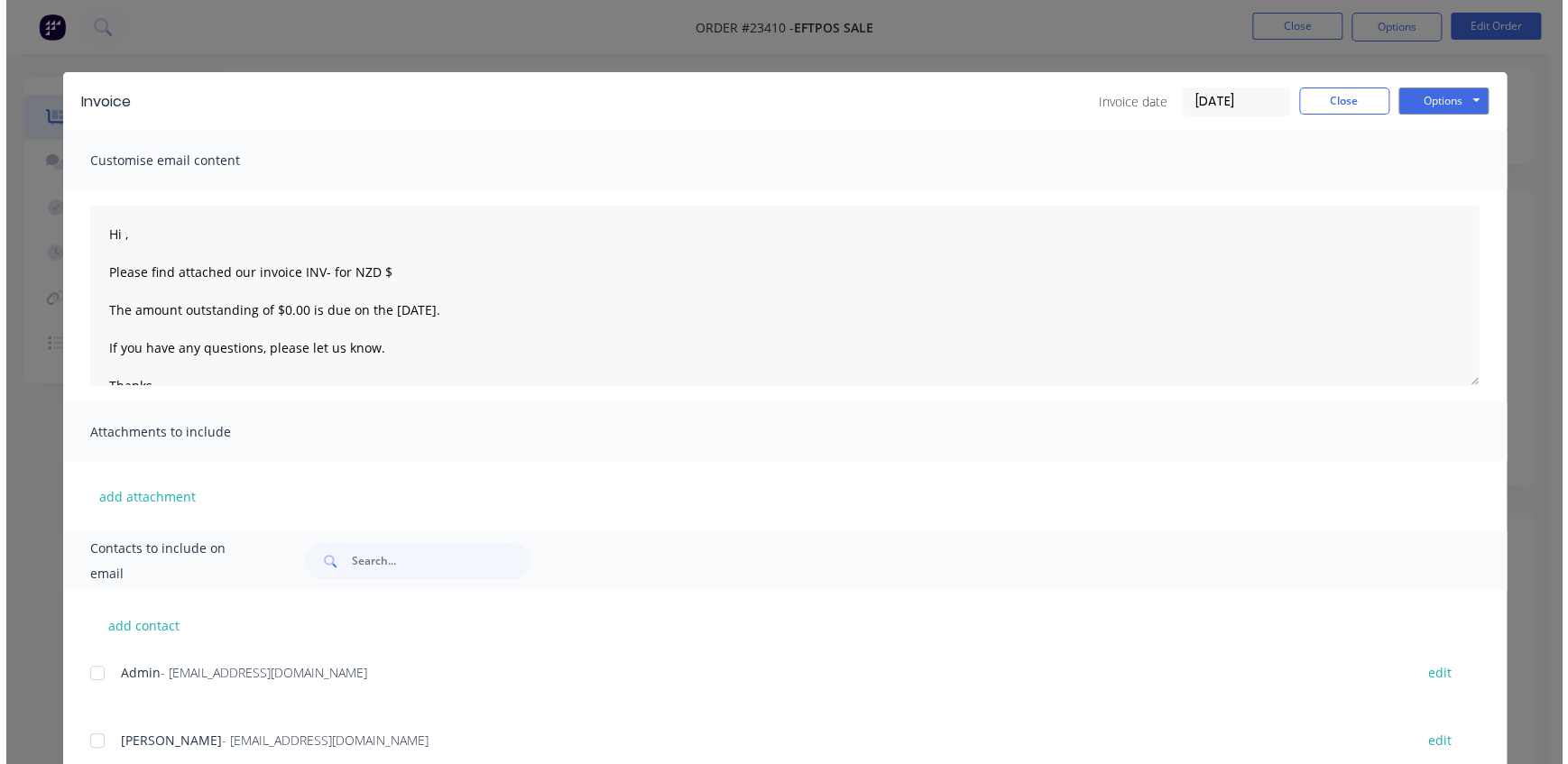
scroll to position [0, 0]
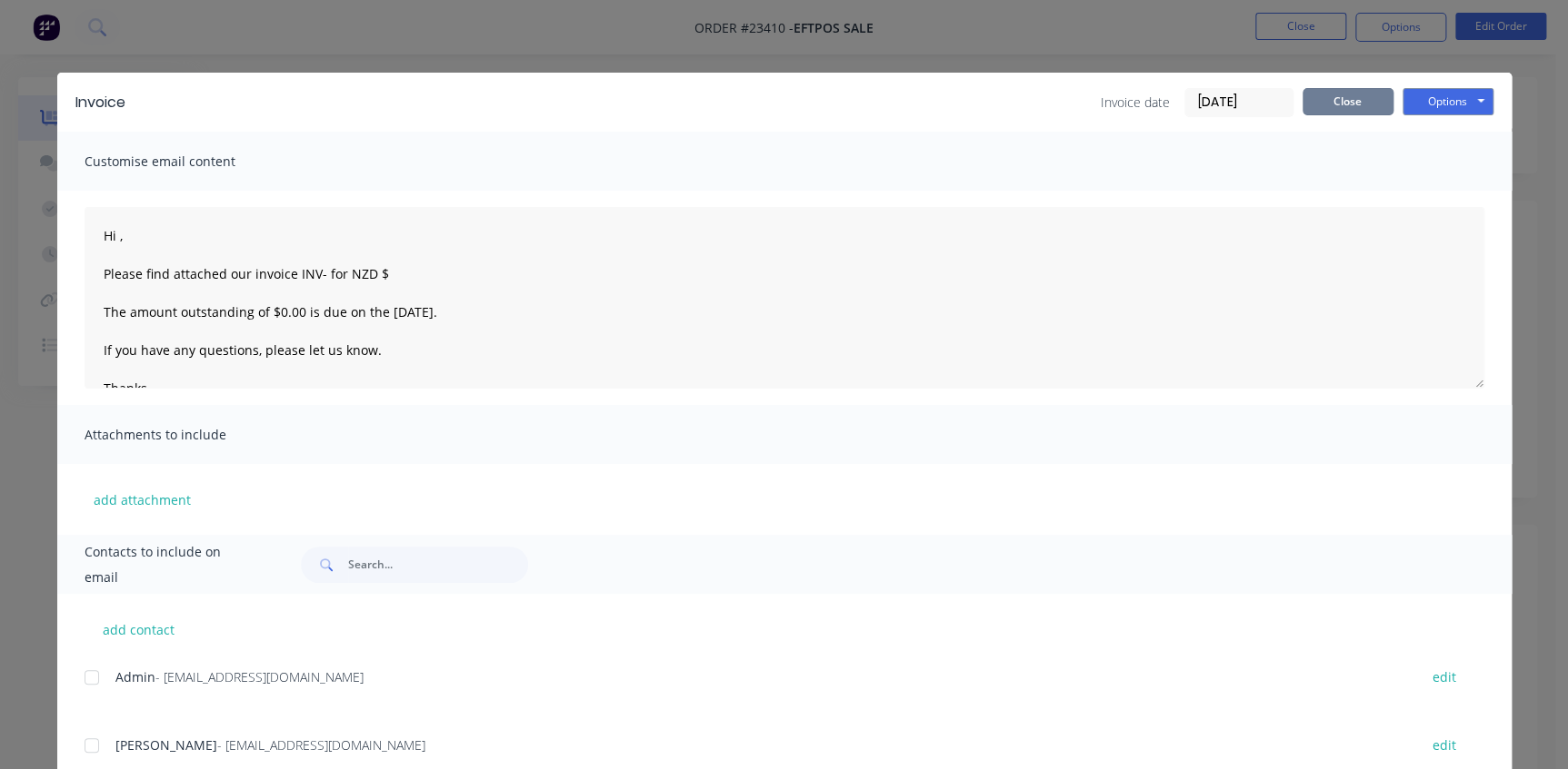
click at [1344, 99] on button "Close" at bounding box center [1347, 101] width 91 height 27
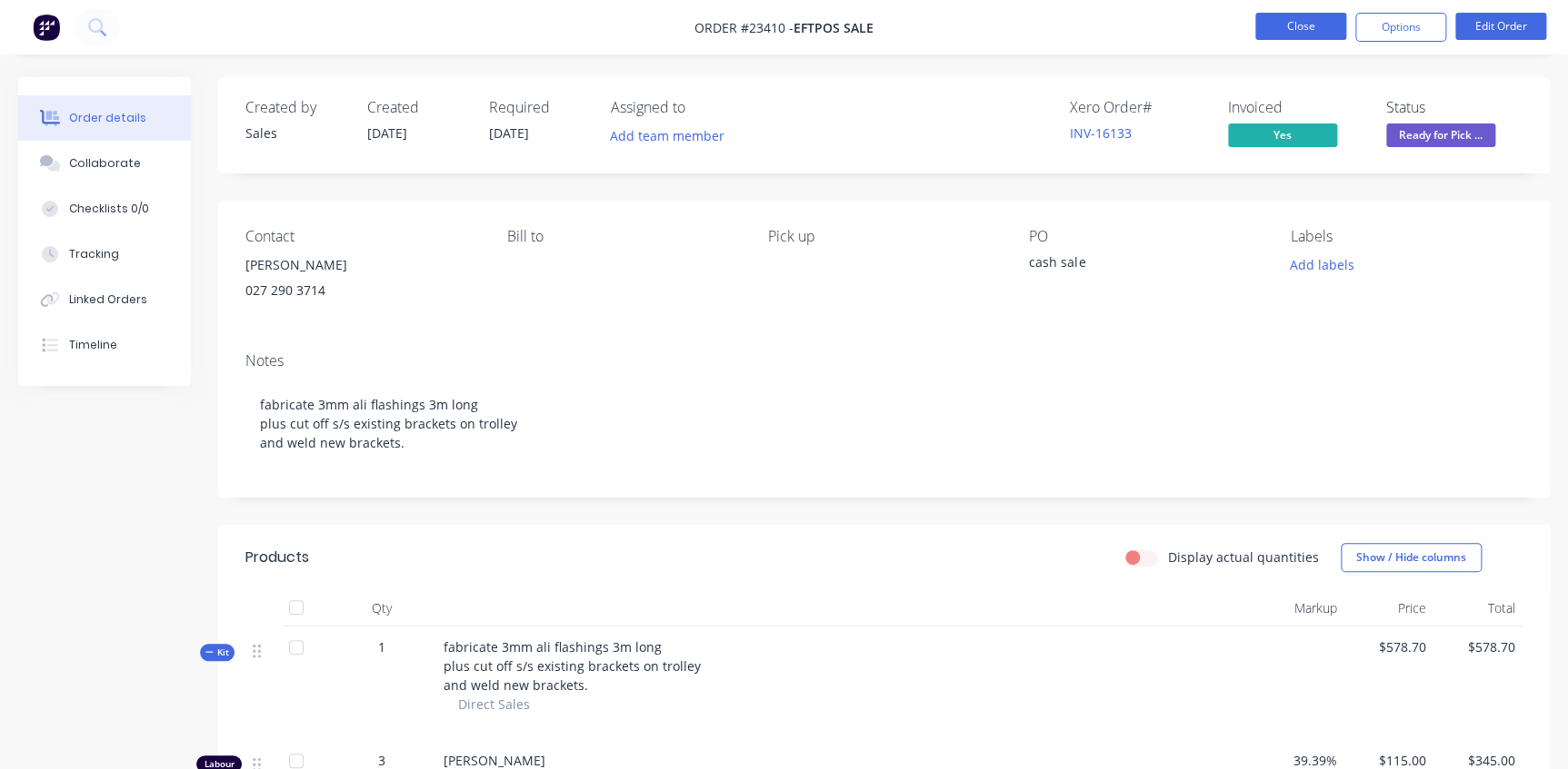
click at [1308, 27] on button "Close" at bounding box center [1300, 26] width 91 height 27
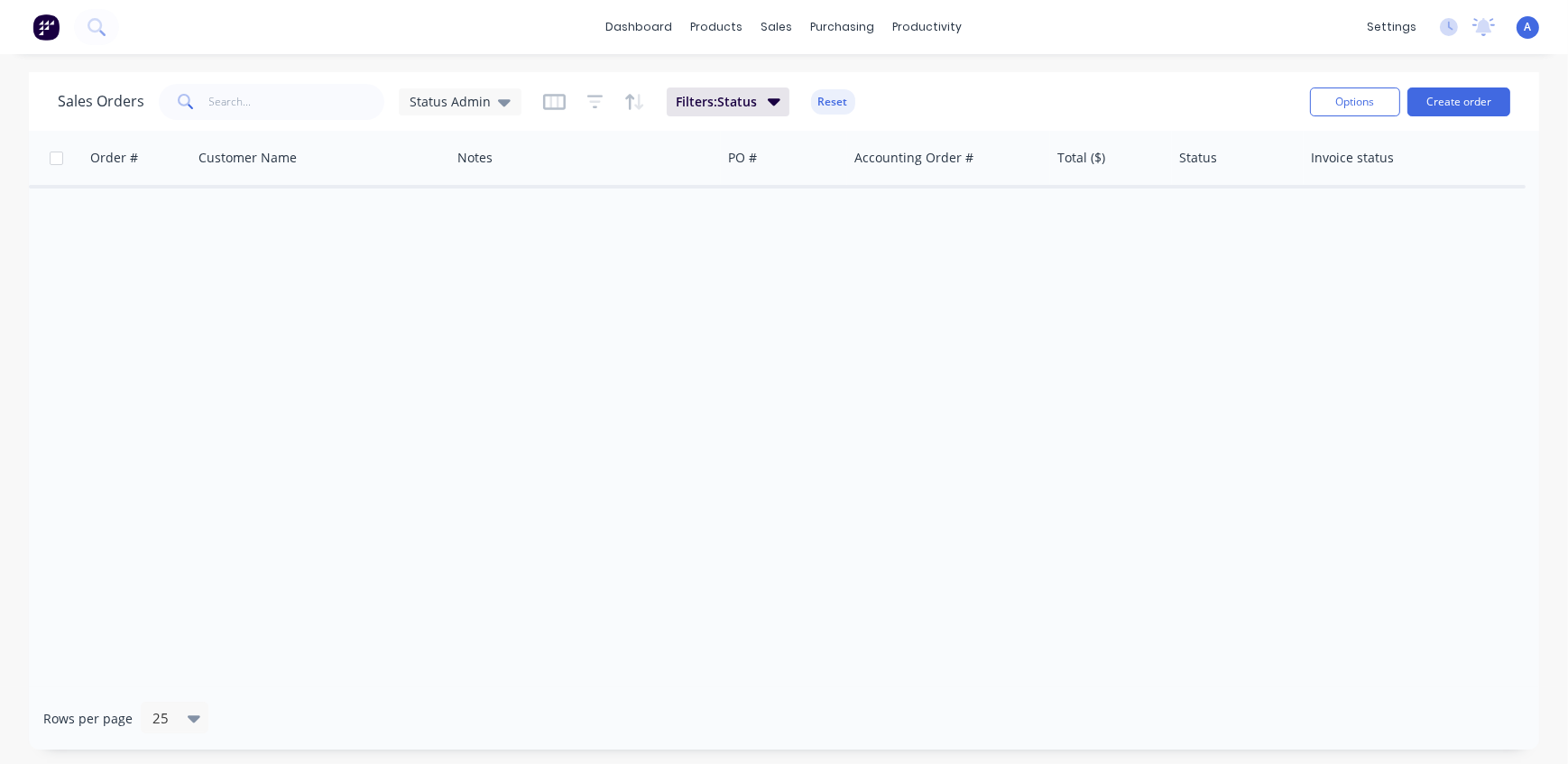
click at [375, 393] on div "Order # Customer Name Notes PO # Accounting Order # Total ($) Status Invoice st…" at bounding box center [784, 409] width 1510 height 557
drag, startPoint x: 230, startPoint y: 264, endPoint x: 187, endPoint y: 265, distance: 43.0
click at [230, 264] on div "Order # Customer Name Notes PO # Accounting Order # Total ($) Status Invoice st…" at bounding box center [784, 409] width 1510 height 557
click at [866, 454] on div "Order # Customer Name Notes PO # Accounting Order # Total ($) Status Invoice st…" at bounding box center [784, 409] width 1510 height 557
click at [580, 432] on div "Order # Customer Name Notes PO # Accounting Order # Total ($) Status Invoice st…" at bounding box center [784, 409] width 1510 height 557
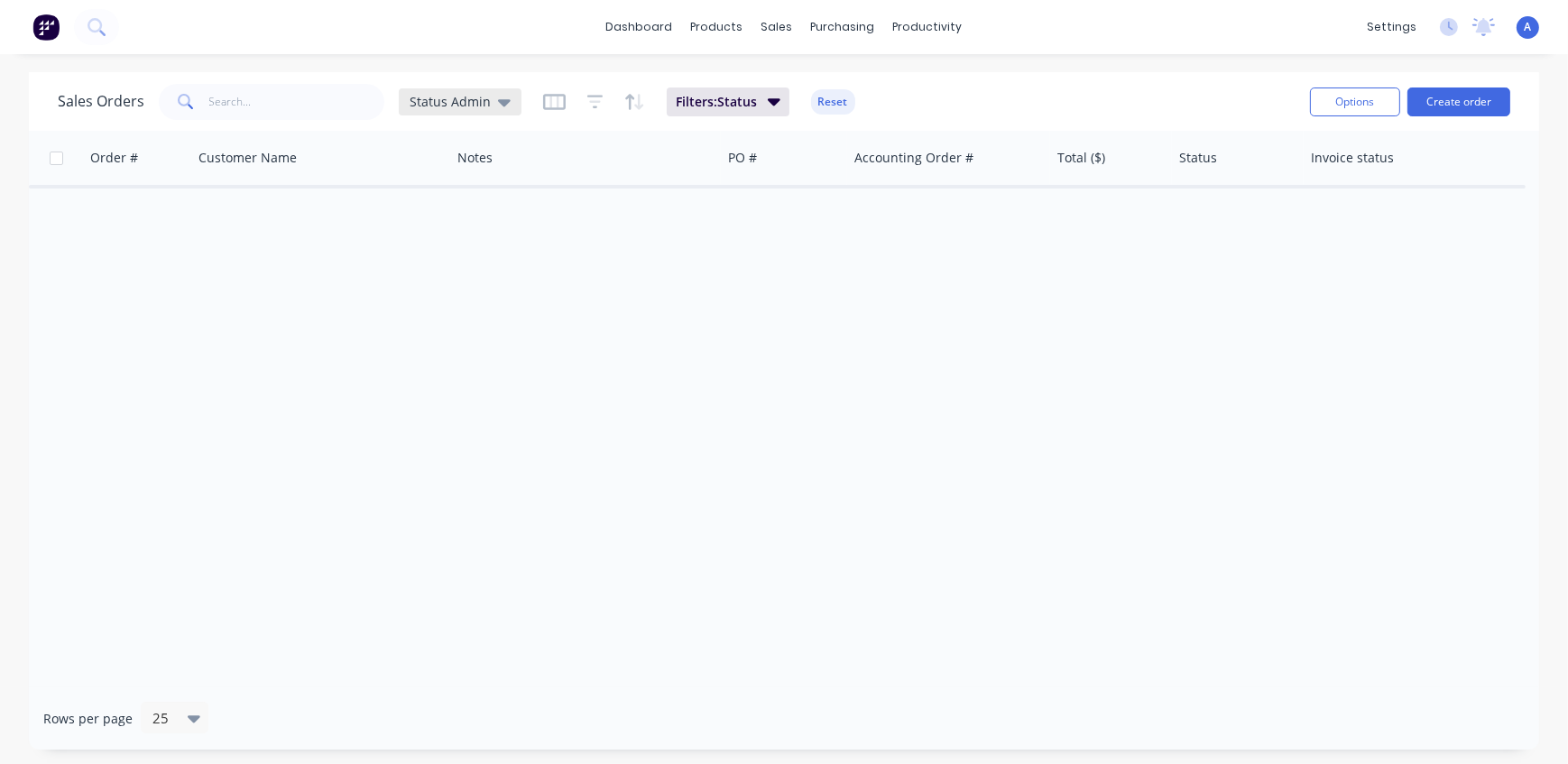
click at [446, 98] on span "Status Admin" at bounding box center [450, 102] width 81 height 19
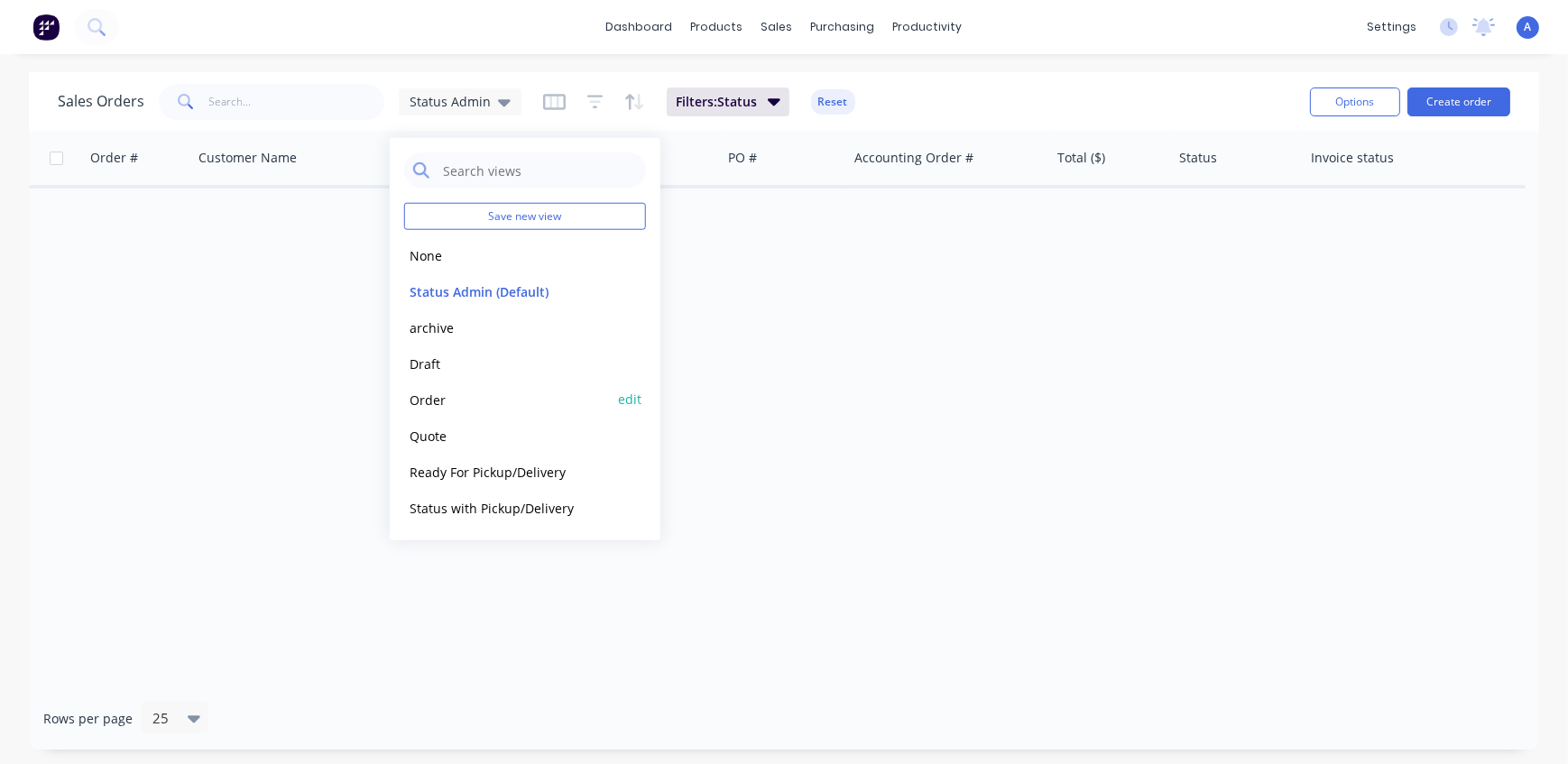
click at [449, 408] on button "Order" at bounding box center [506, 399] width 206 height 21
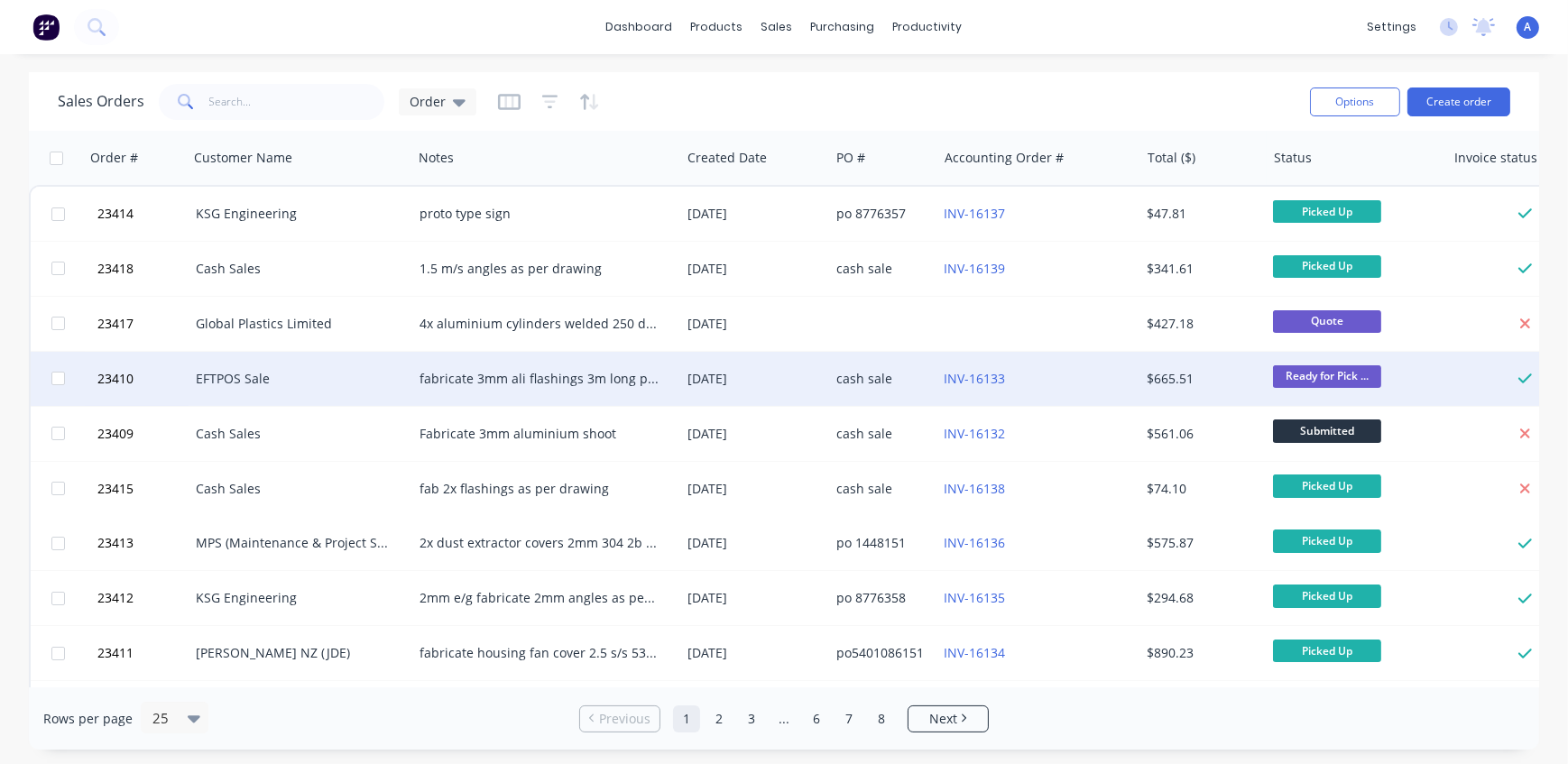
click at [313, 379] on div "EFTPOS Sale" at bounding box center [295, 379] width 199 height 18
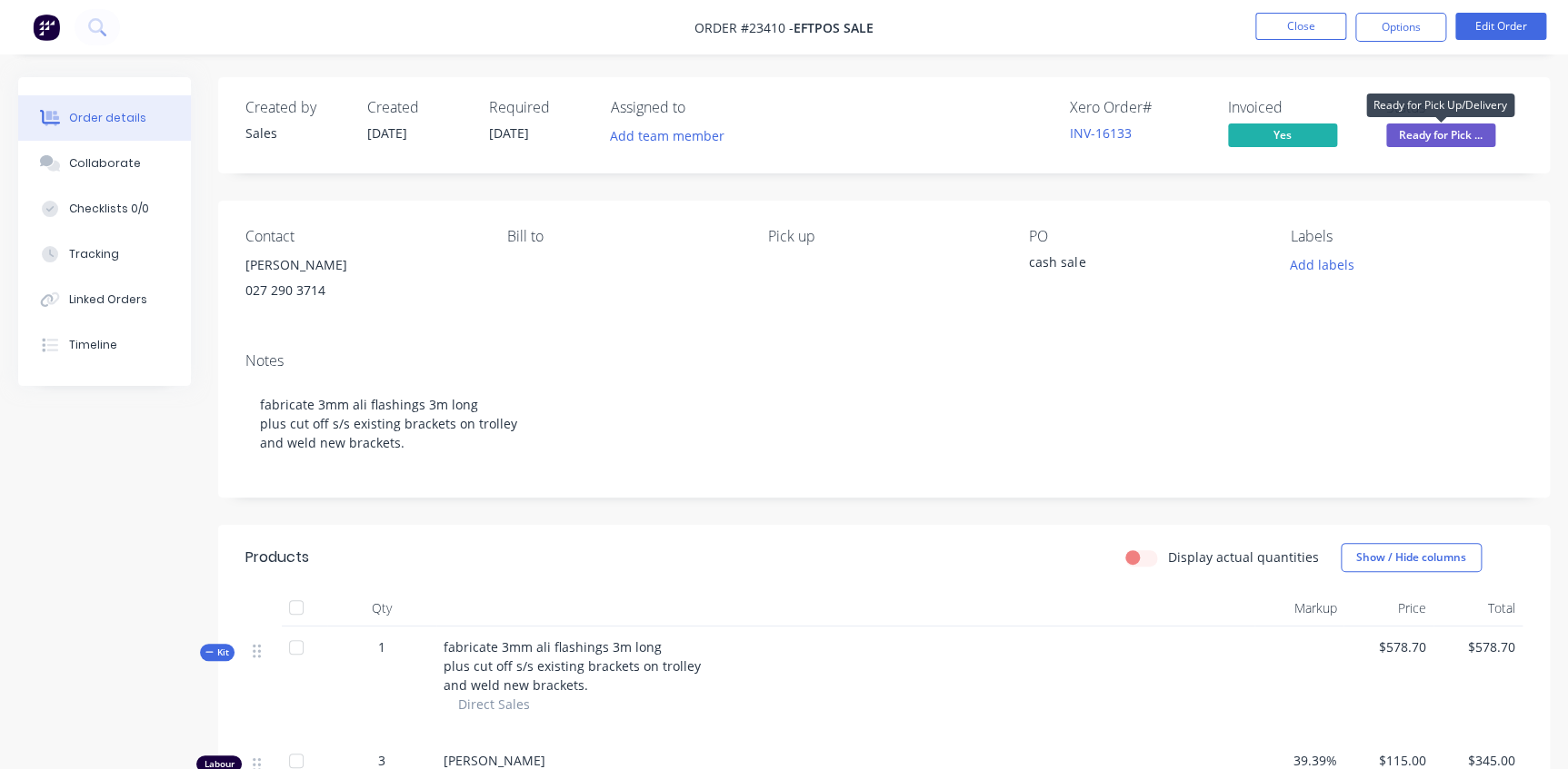
click at [1434, 134] on span "Ready for Pick ..." at bounding box center [1440, 135] width 109 height 23
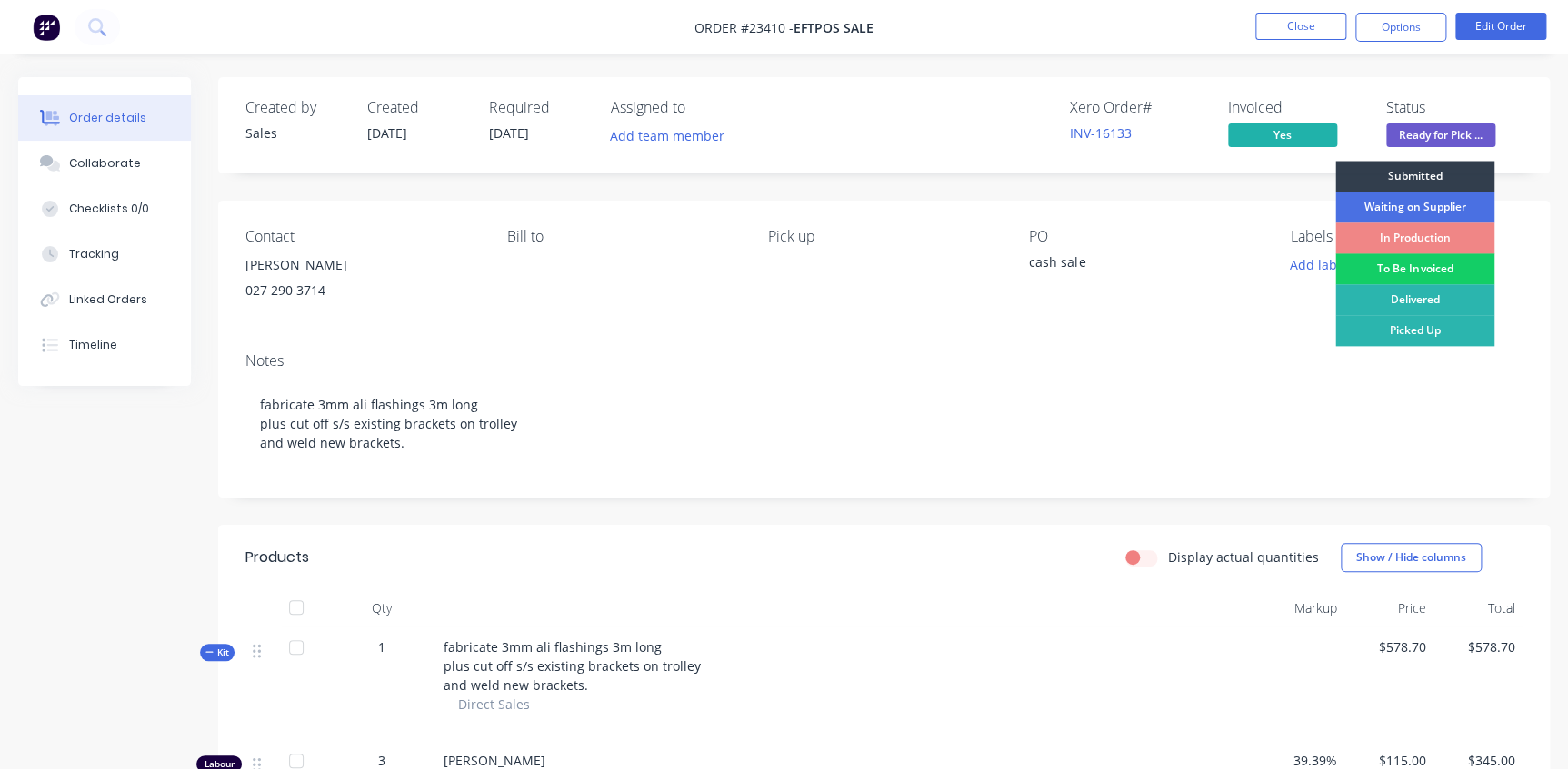
click at [1429, 269] on div "To Be Invoiced" at bounding box center [1414, 269] width 159 height 31
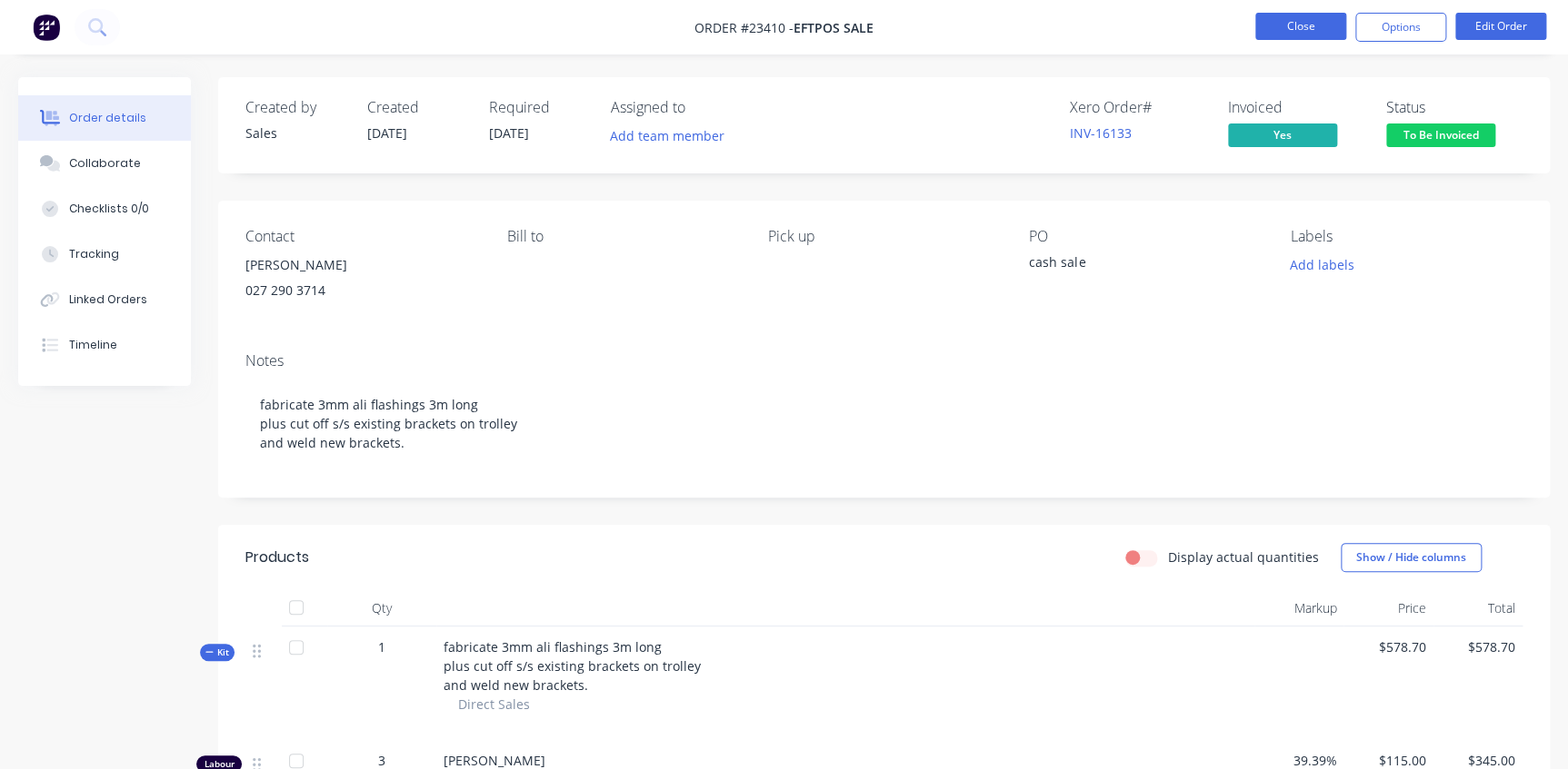
click at [1284, 27] on button "Close" at bounding box center [1300, 26] width 91 height 27
